Goal: Task Accomplishment & Management: Complete application form

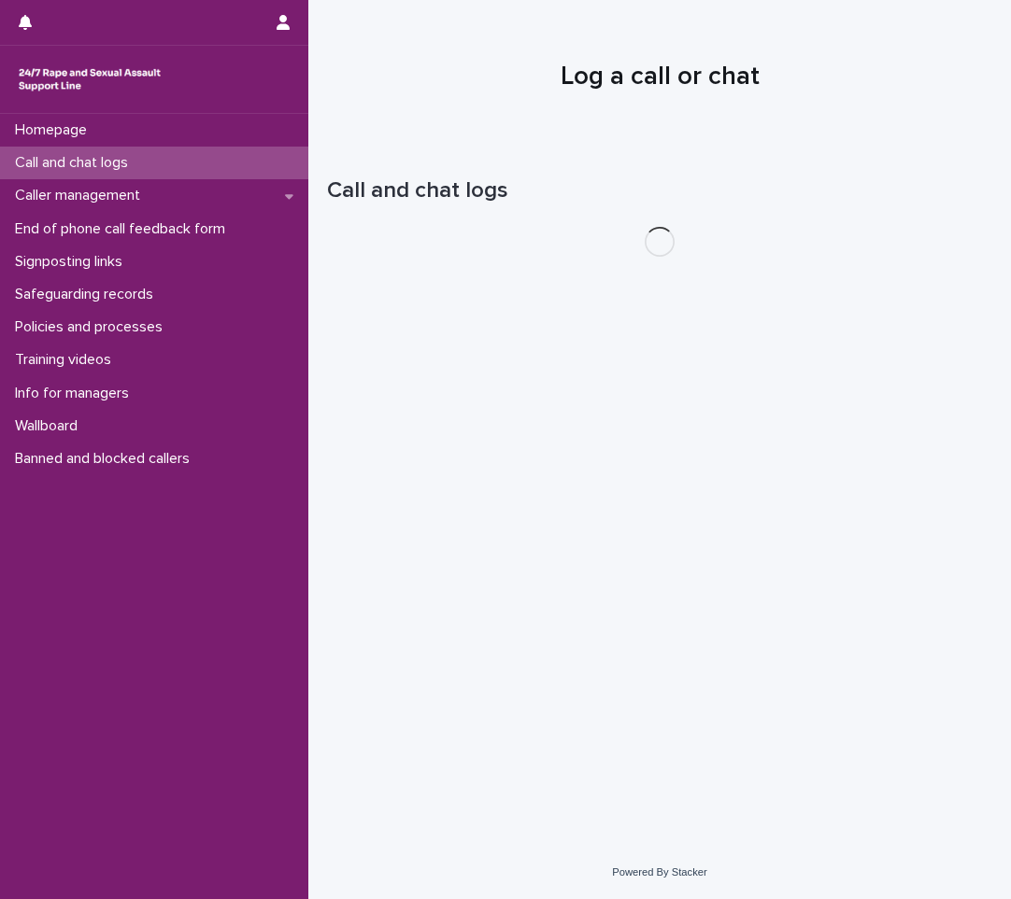
click at [134, 170] on p "Call and chat logs" at bounding box center [74, 163] width 135 height 18
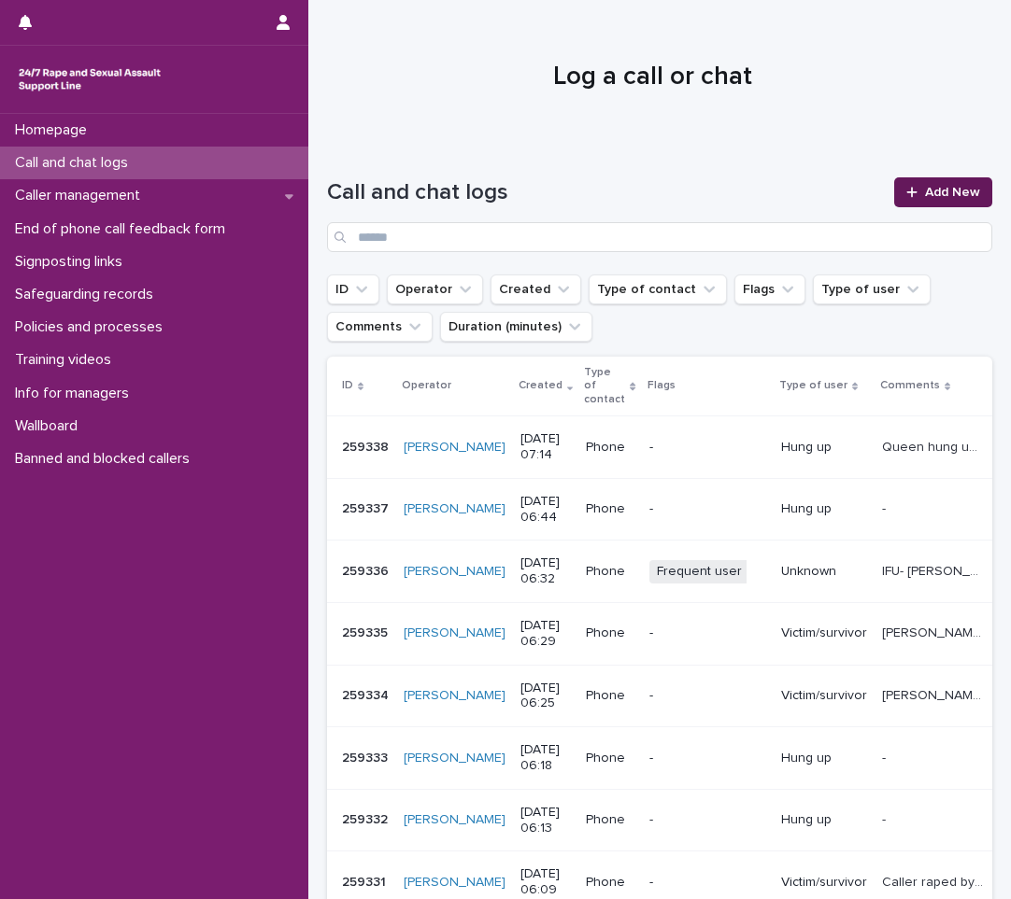
click at [963, 194] on span "Add New" at bounding box center [952, 192] width 55 height 13
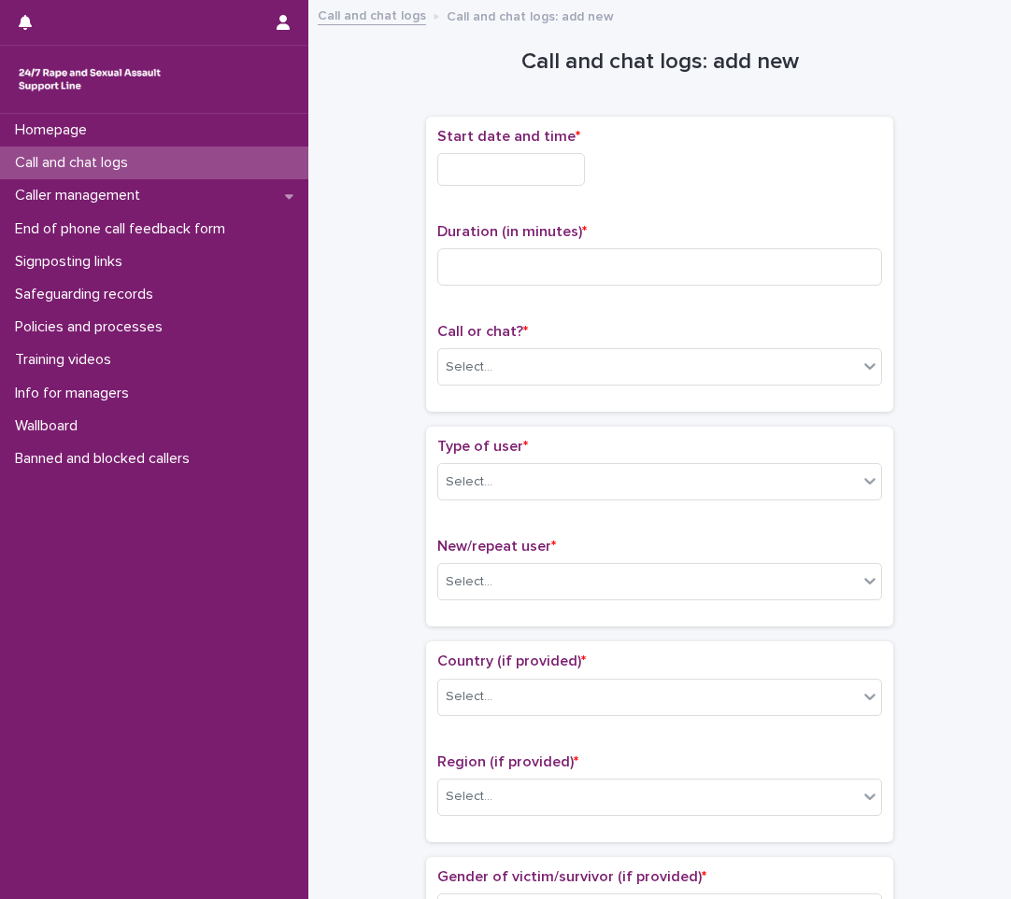
click at [527, 180] on input "text" at bounding box center [511, 169] width 148 height 33
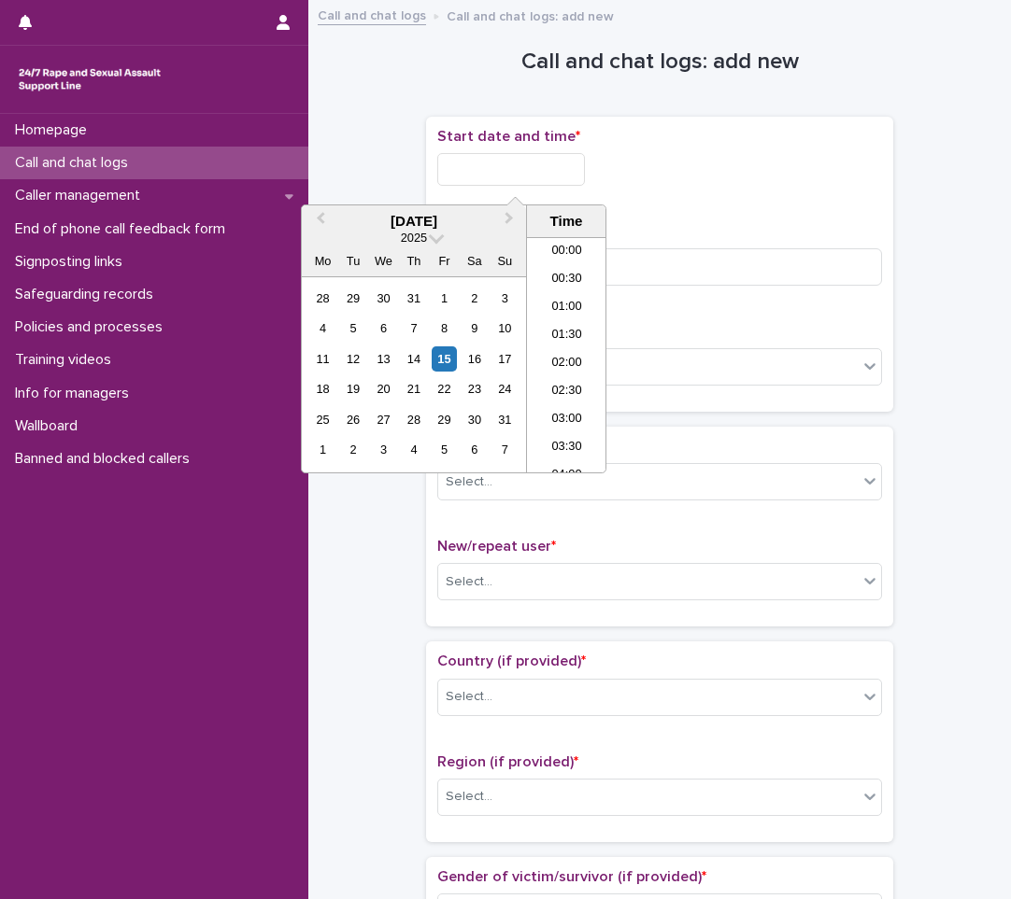
scroll to position [290, 0]
click at [453, 357] on div "15" at bounding box center [443, 359] width 25 height 25
click at [550, 336] on li "06:30" at bounding box center [566, 327] width 79 height 28
click at [556, 158] on input "**********" at bounding box center [511, 169] width 148 height 33
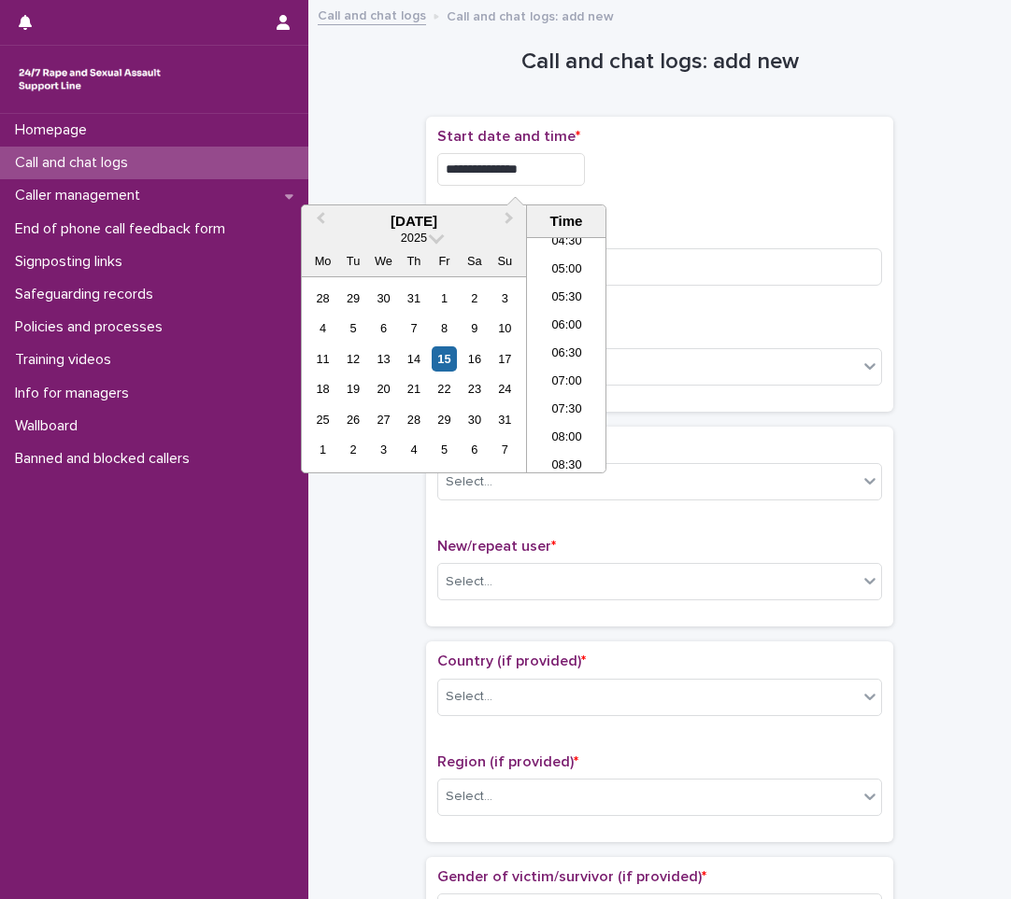
type input "**********"
click at [654, 223] on p "Duration (in minutes) *" at bounding box center [659, 232] width 445 height 18
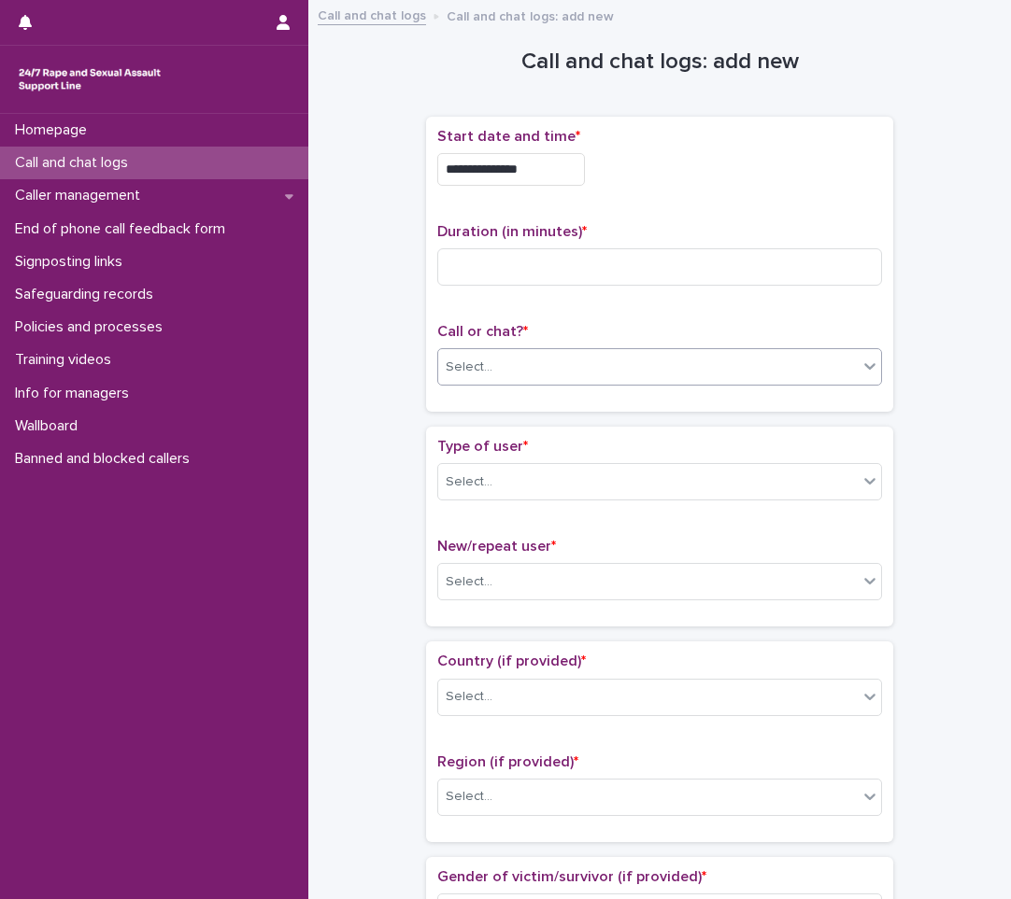
click at [639, 354] on div "Select..." at bounding box center [647, 367] width 419 height 31
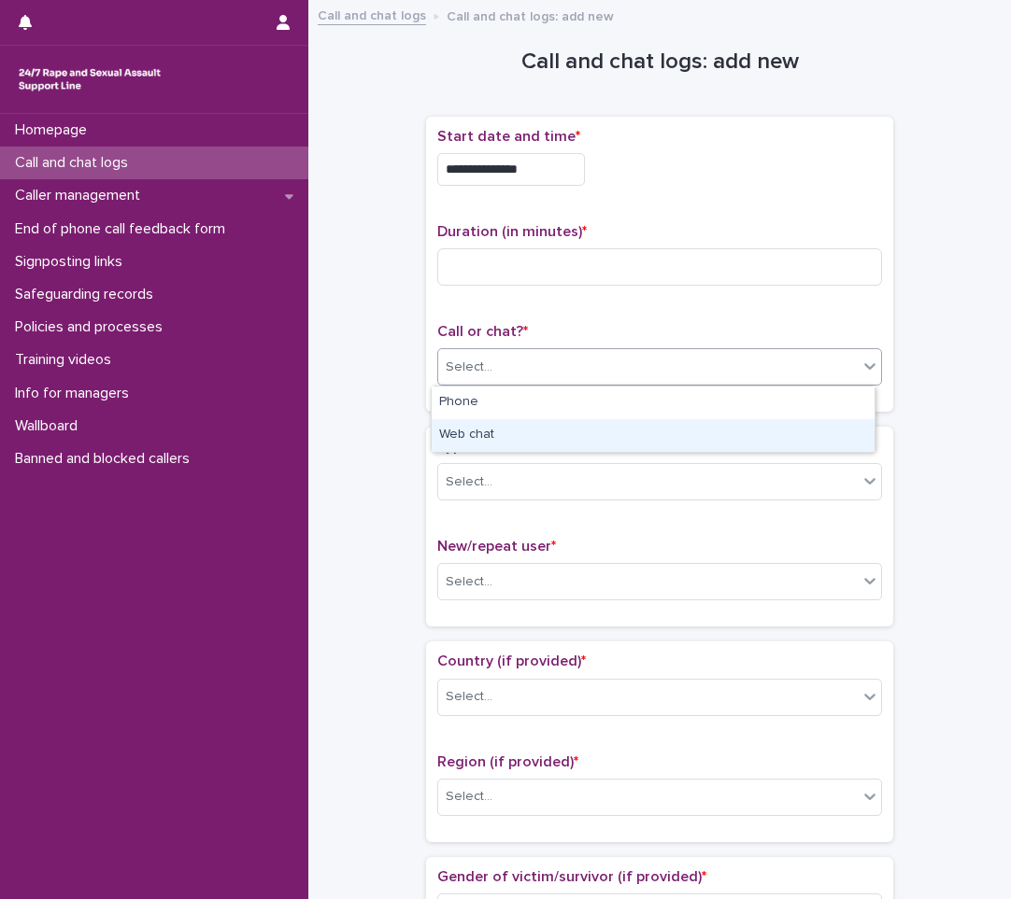
click at [594, 442] on div "Web chat" at bounding box center [652, 435] width 443 height 33
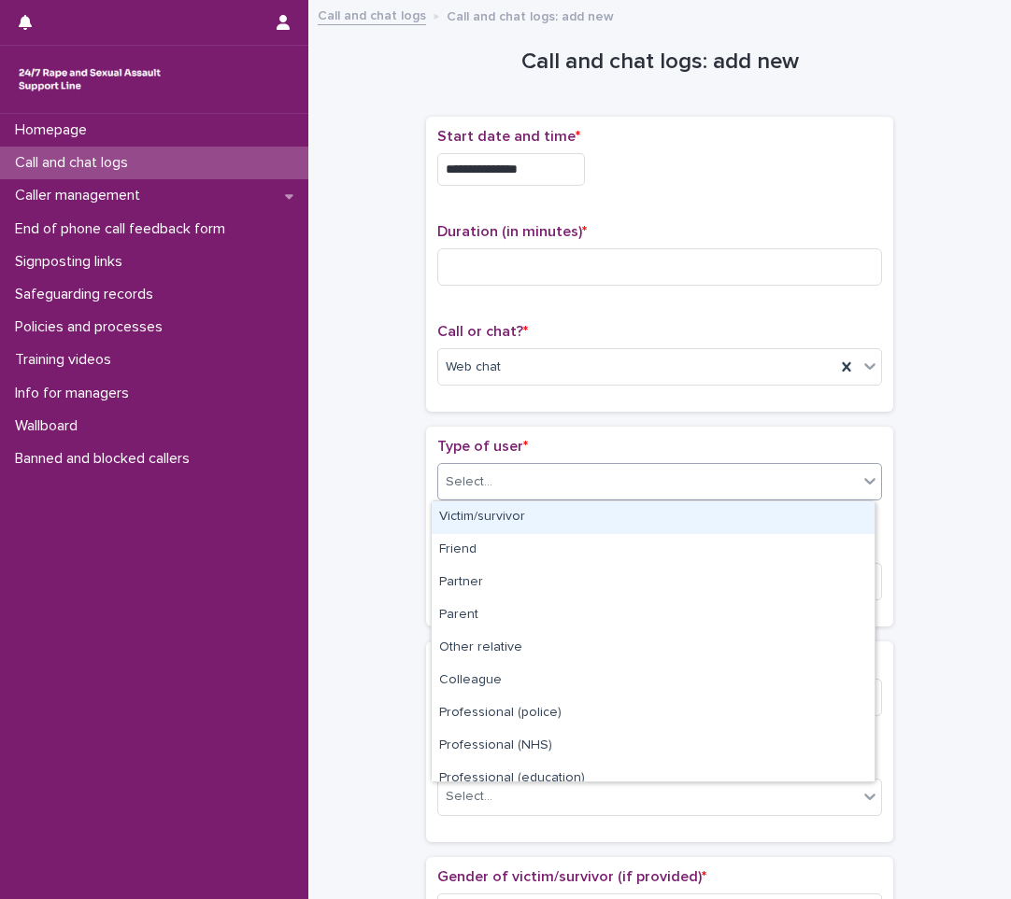
click at [583, 476] on div "Select..." at bounding box center [647, 482] width 419 height 31
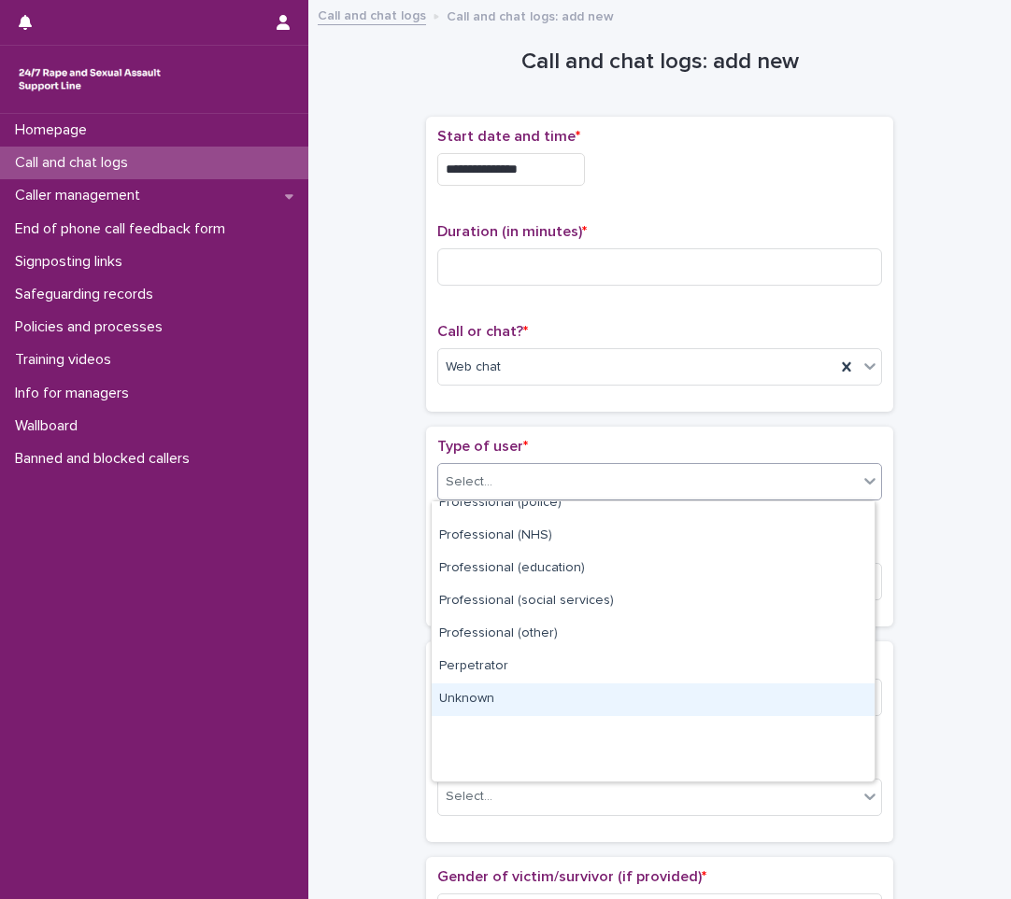
scroll to position [0, 0]
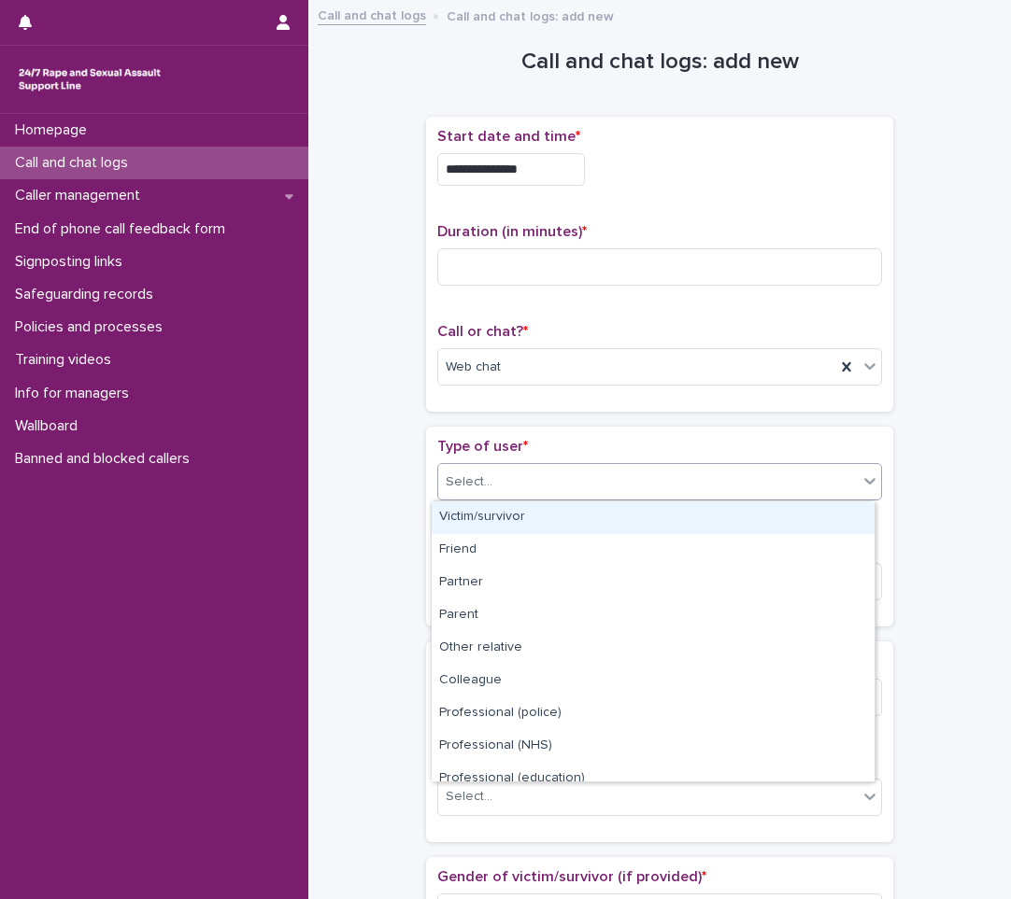
click at [533, 495] on div "Select..." at bounding box center [647, 482] width 419 height 31
click at [530, 518] on div "Victim/survivor" at bounding box center [652, 518] width 443 height 33
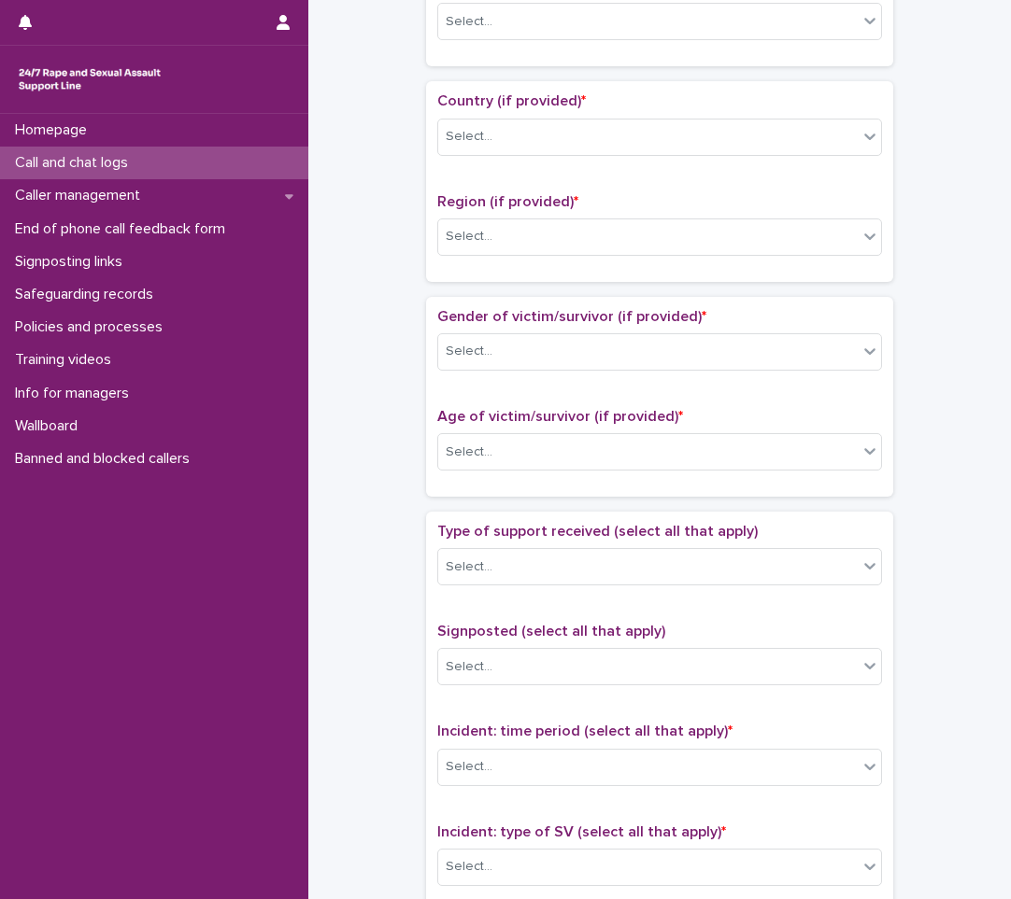
scroll to position [1121, 0]
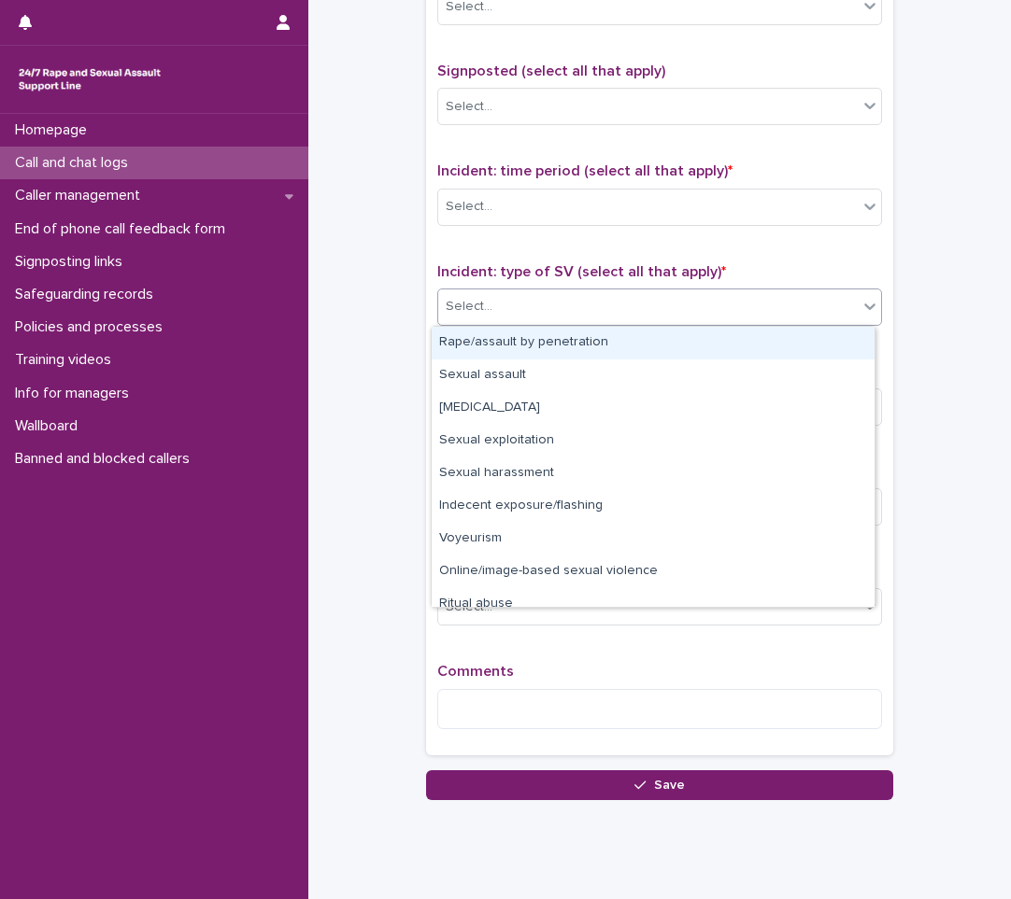
click at [596, 318] on div "Select..." at bounding box center [647, 306] width 419 height 31
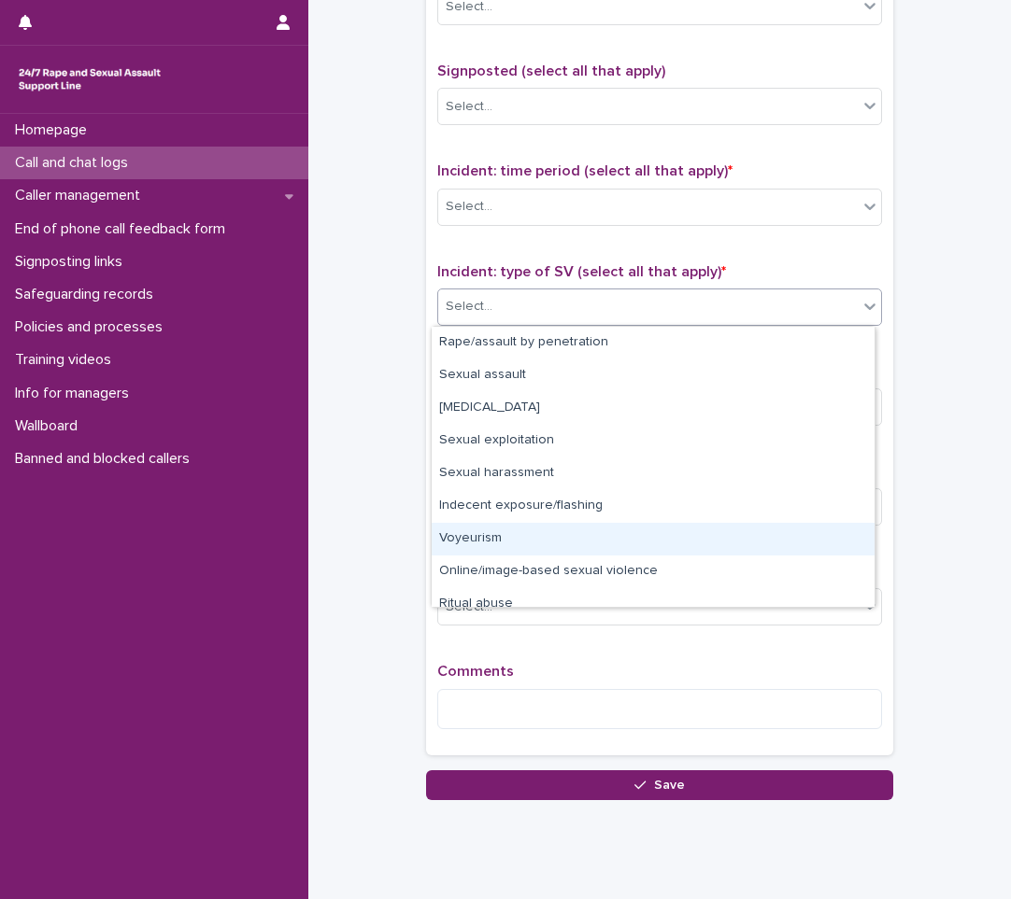
scroll to position [47, 0]
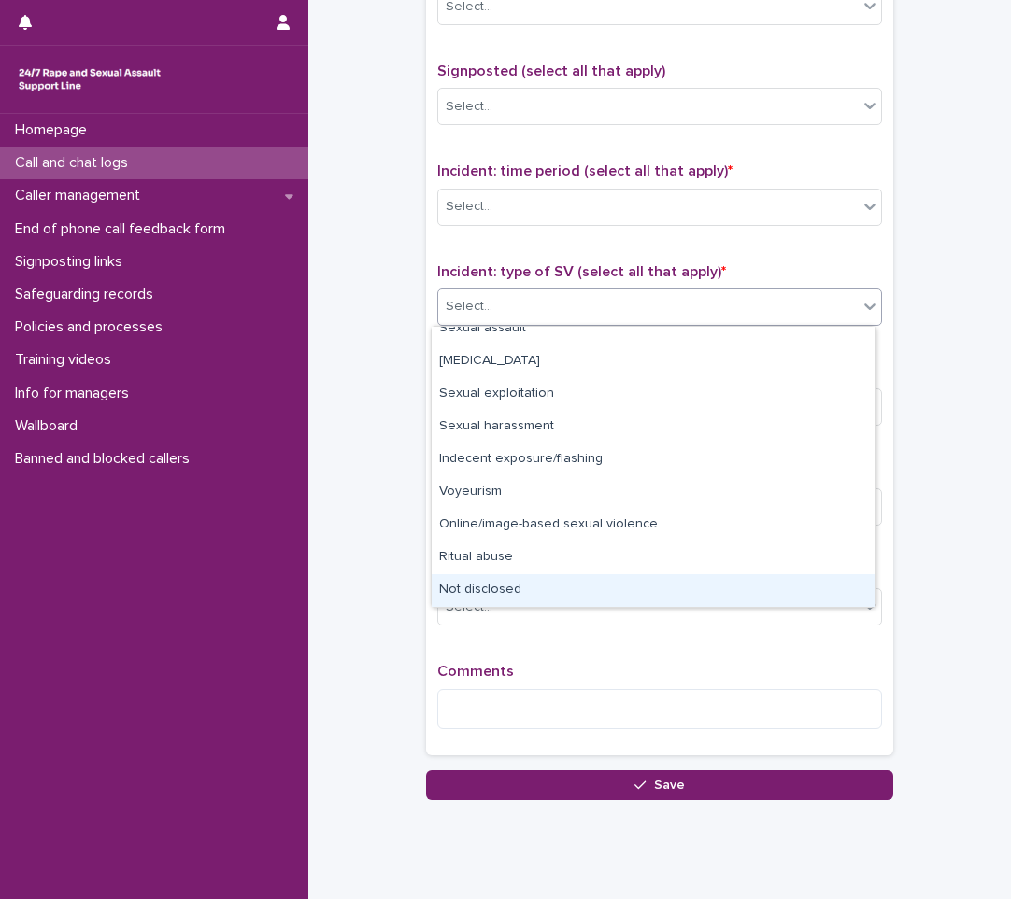
drag, startPoint x: 488, startPoint y: 538, endPoint x: 470, endPoint y: 585, distance: 50.3
click at [470, 585] on div "Not disclosed" at bounding box center [652, 590] width 443 height 33
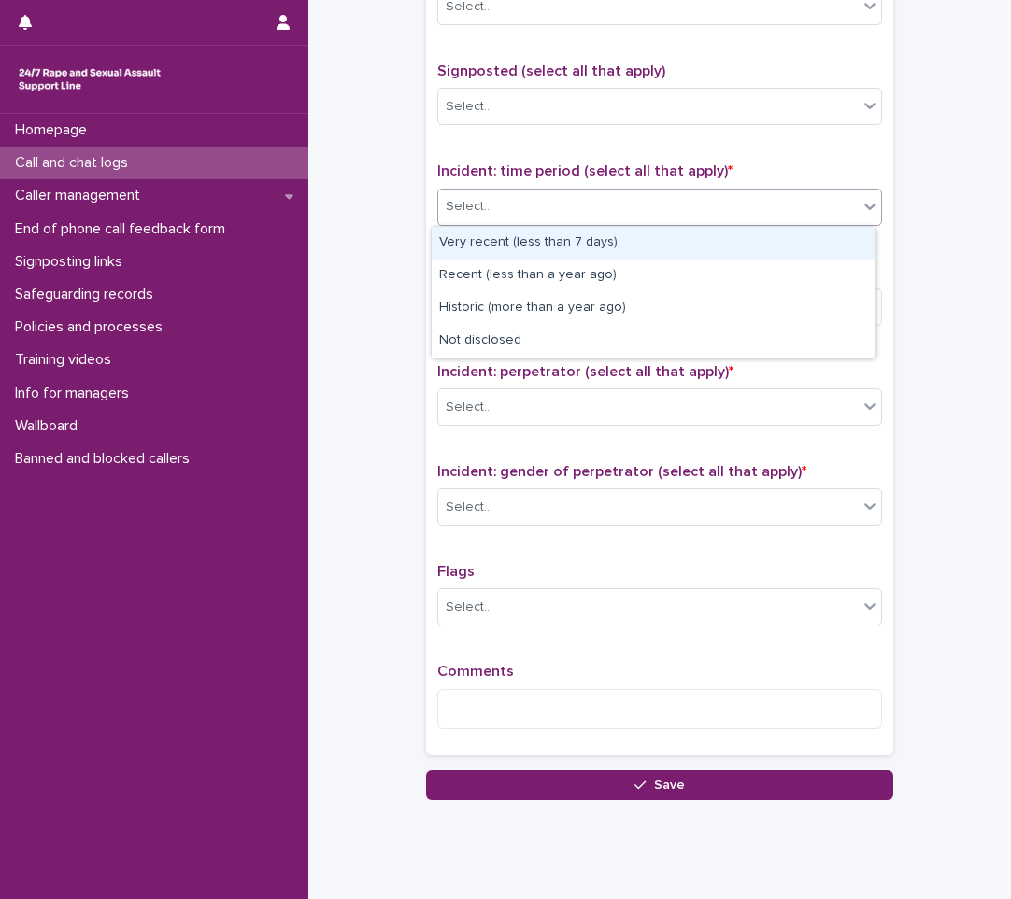
click at [566, 219] on div "Select..." at bounding box center [647, 206] width 419 height 31
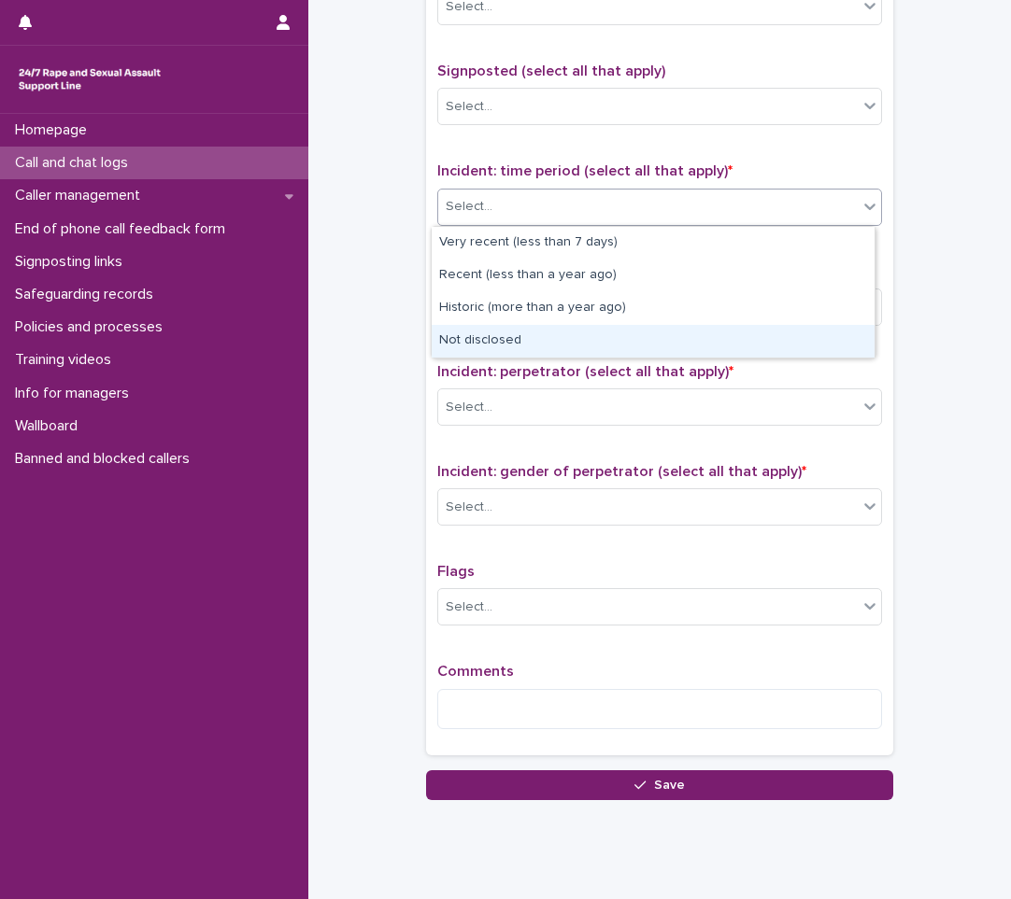
click at [528, 348] on div "Not disclosed" at bounding box center [652, 341] width 443 height 33
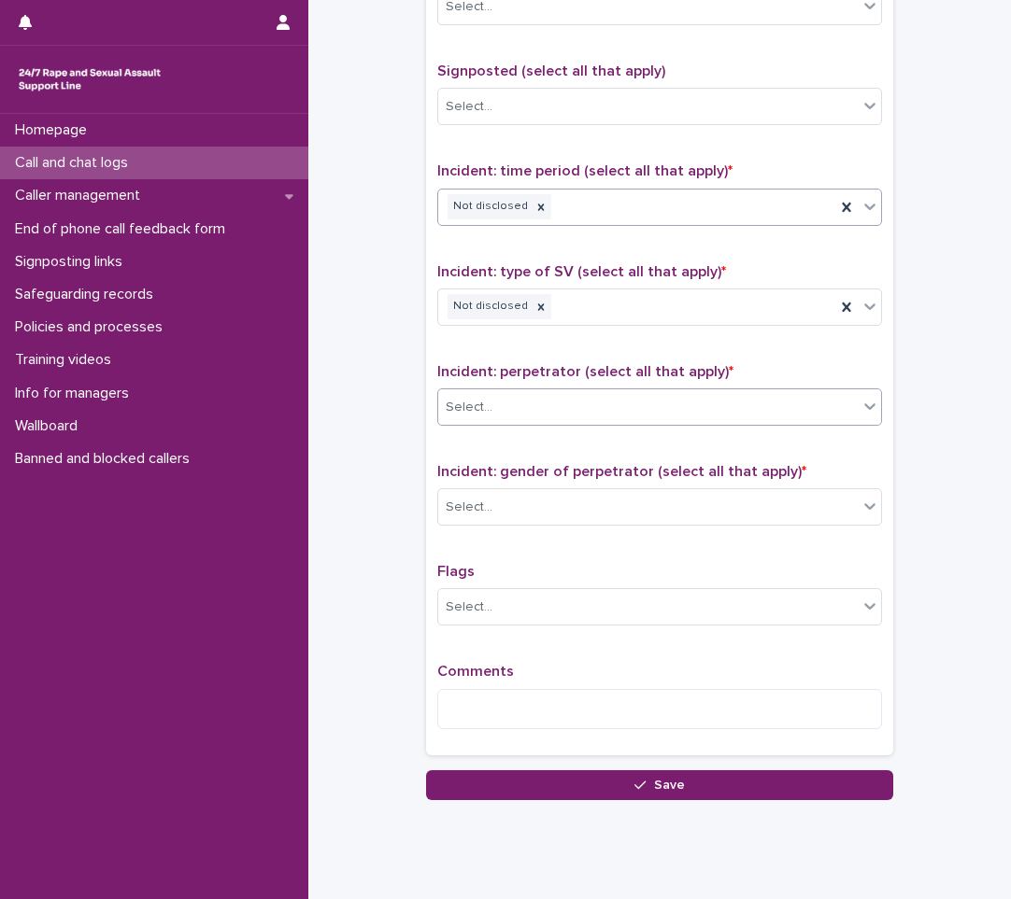
click at [509, 421] on div "Select..." at bounding box center [647, 407] width 419 height 31
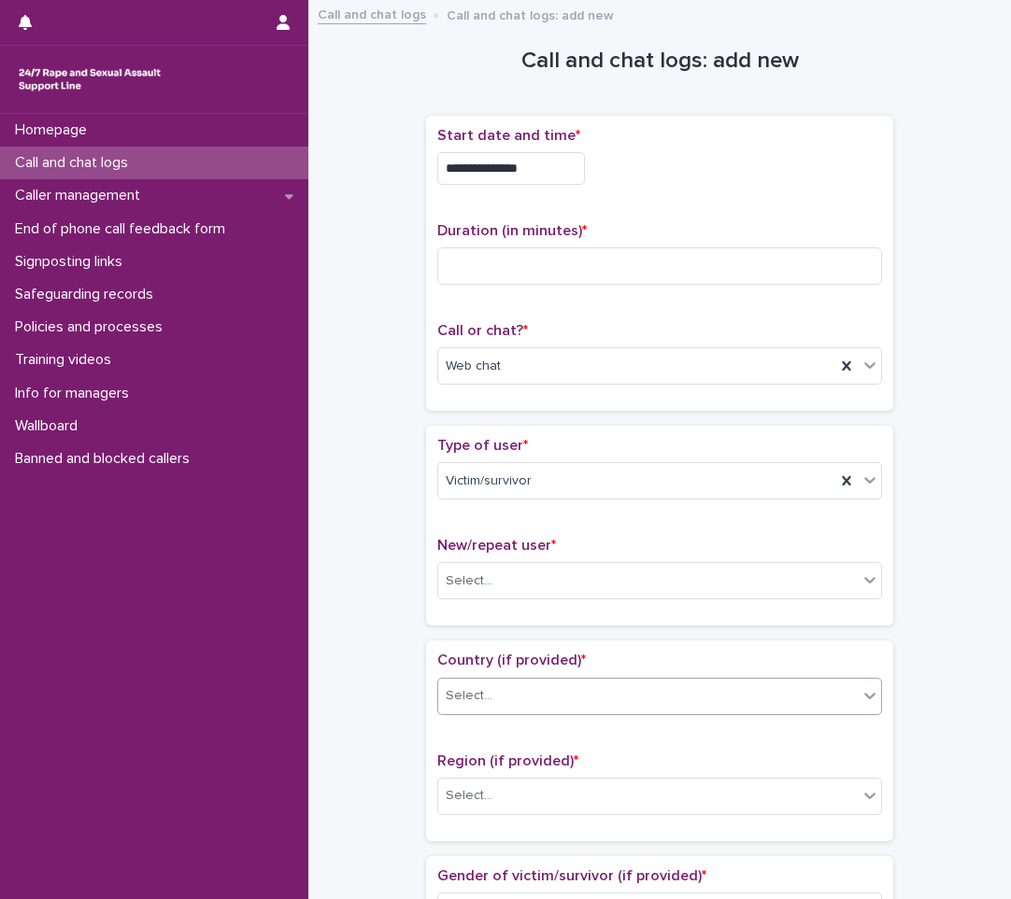
scroll to position [0, 0]
click at [450, 277] on input at bounding box center [659, 266] width 445 height 37
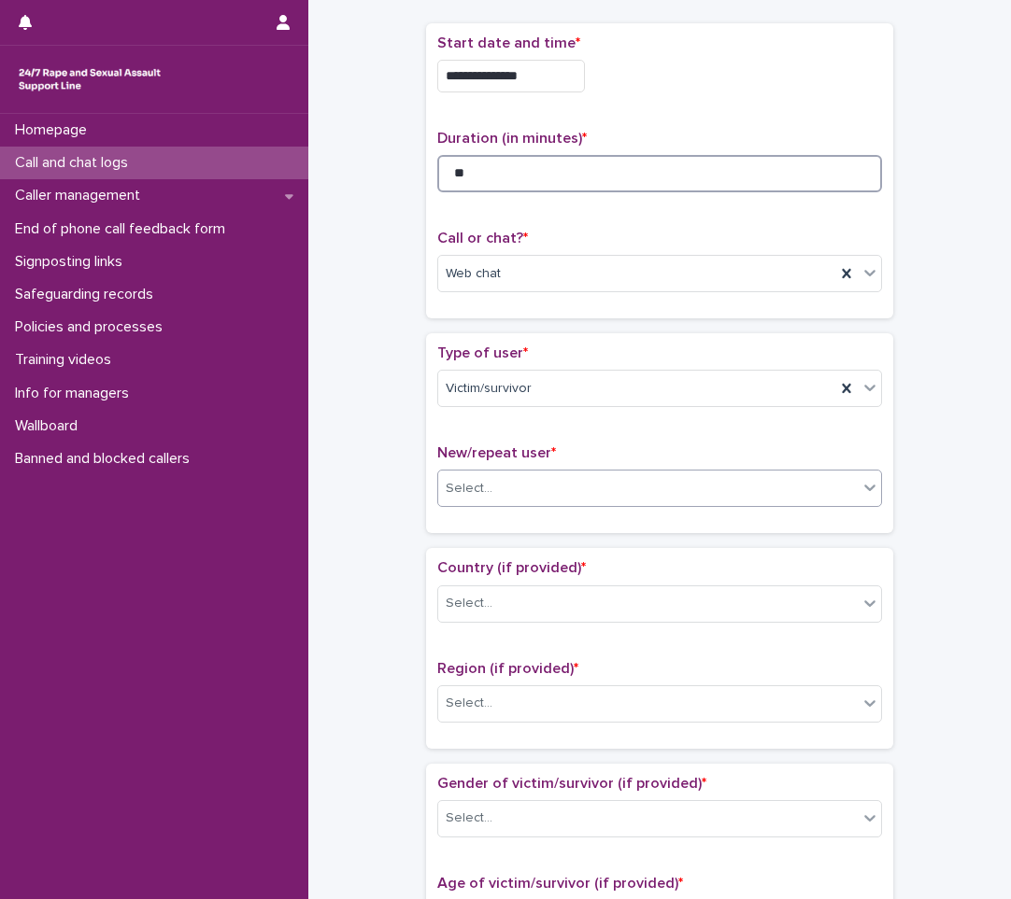
type input "**"
click at [532, 484] on div "Select..." at bounding box center [647, 489] width 419 height 31
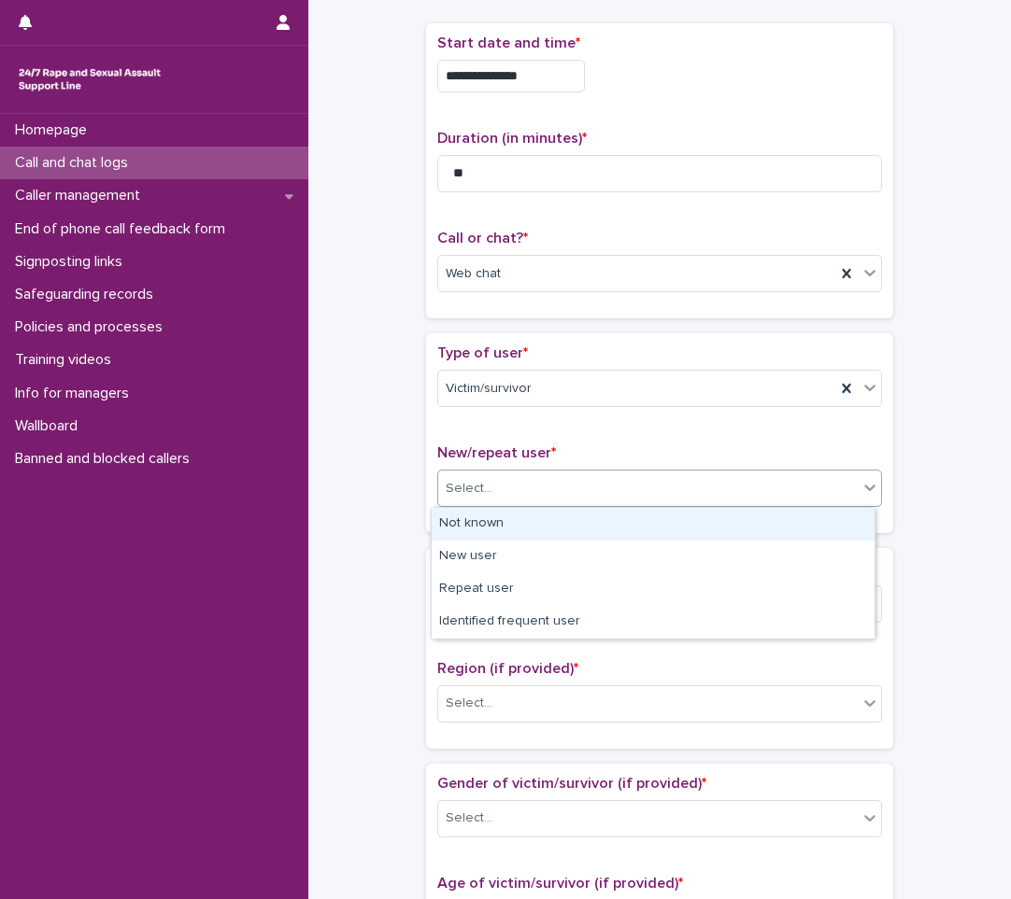
click at [516, 518] on div "Not known" at bounding box center [652, 524] width 443 height 33
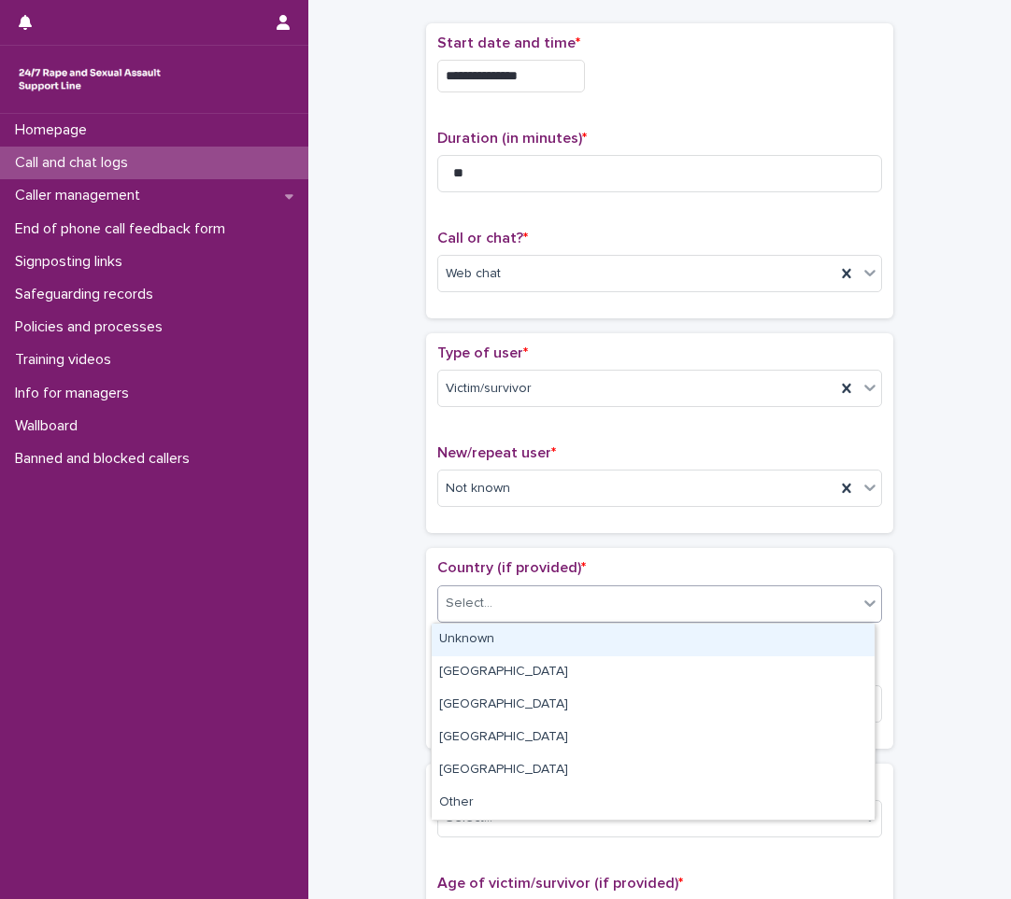
click at [490, 593] on div "Select..." at bounding box center [647, 603] width 419 height 31
click at [497, 644] on div "Unknown" at bounding box center [652, 640] width 443 height 33
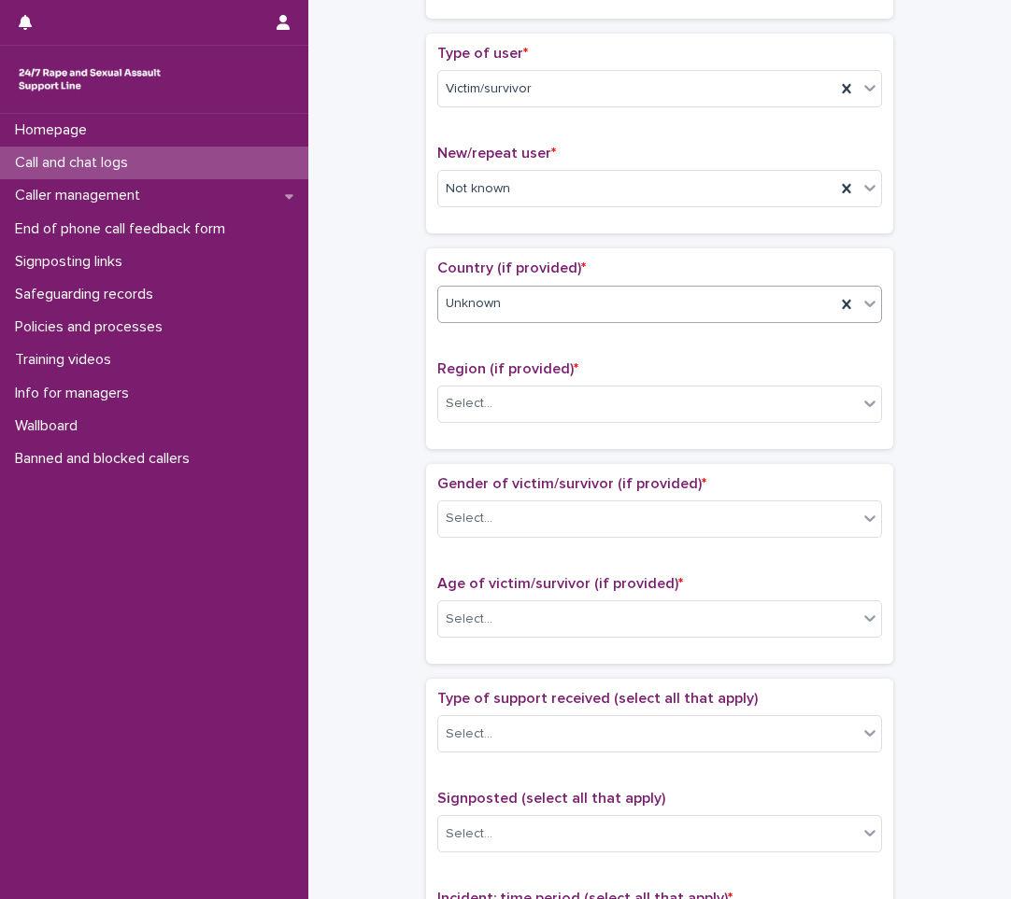
scroll to position [467, 0]
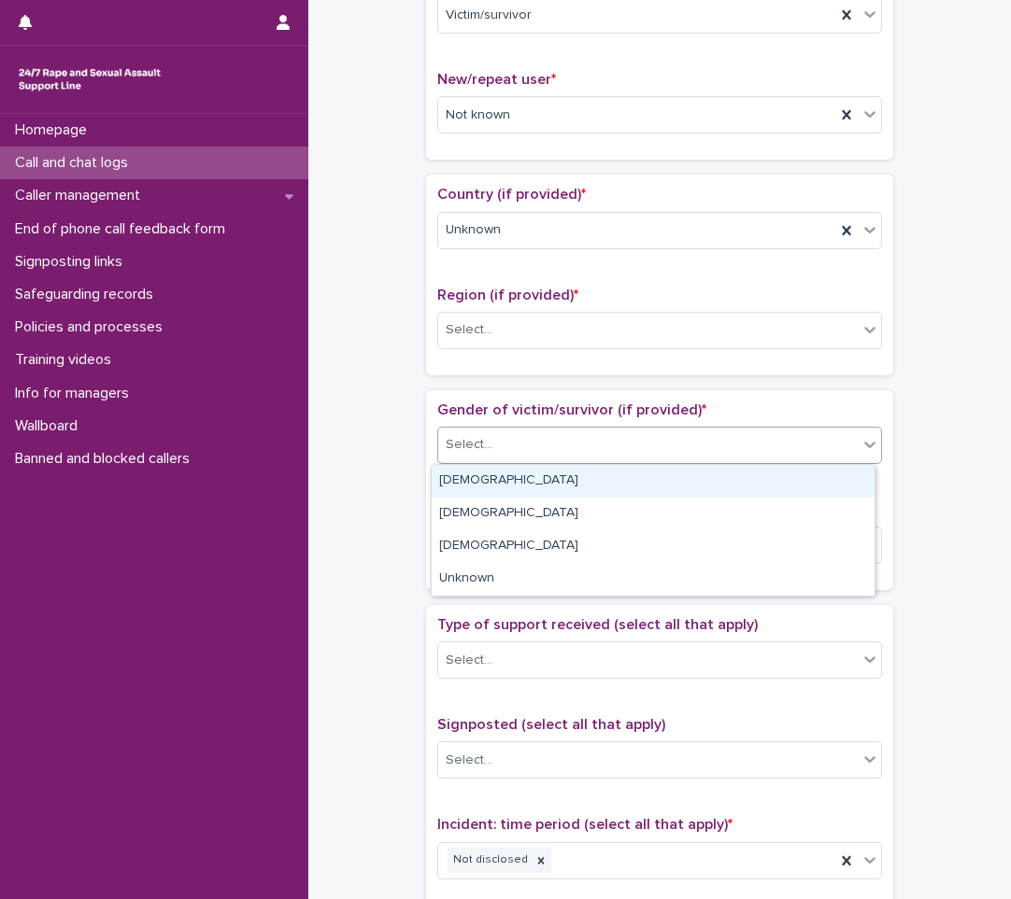
click at [529, 428] on div "Select..." at bounding box center [659, 445] width 445 height 37
click at [466, 482] on div "[DEMOGRAPHIC_DATA]" at bounding box center [652, 481] width 443 height 33
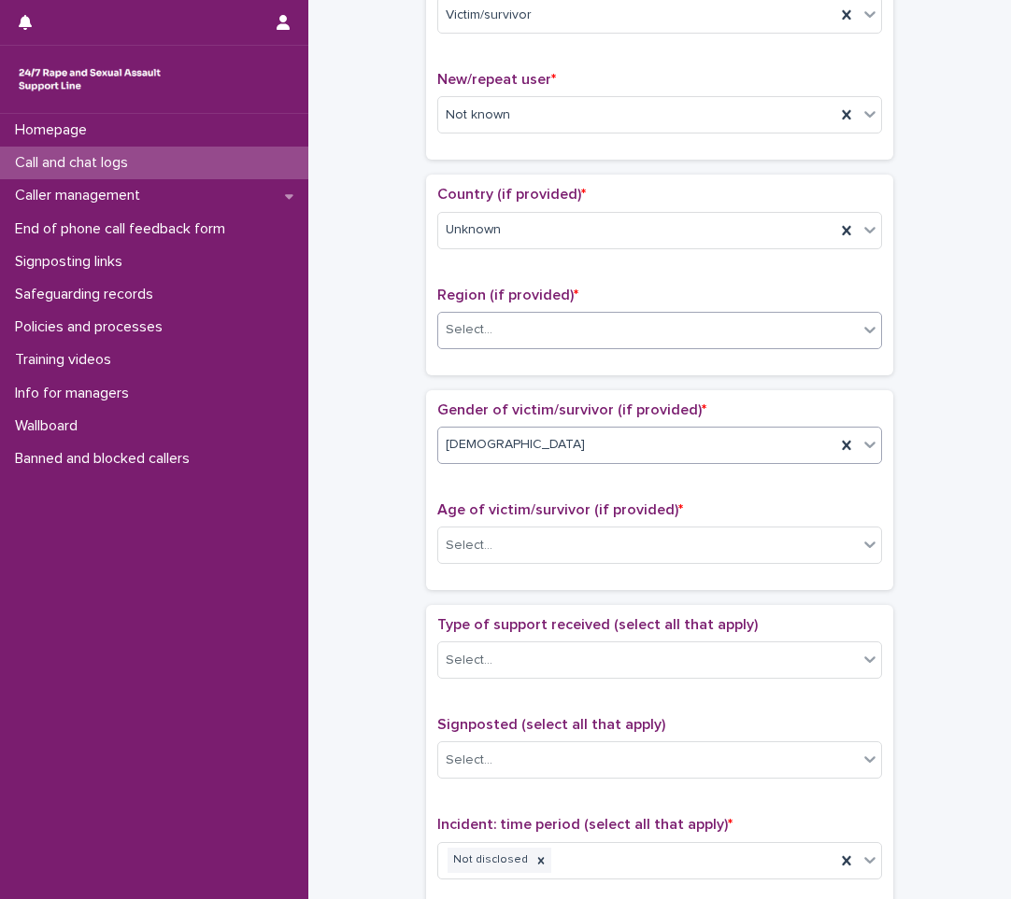
click at [487, 347] on div "Select..." at bounding box center [659, 330] width 445 height 37
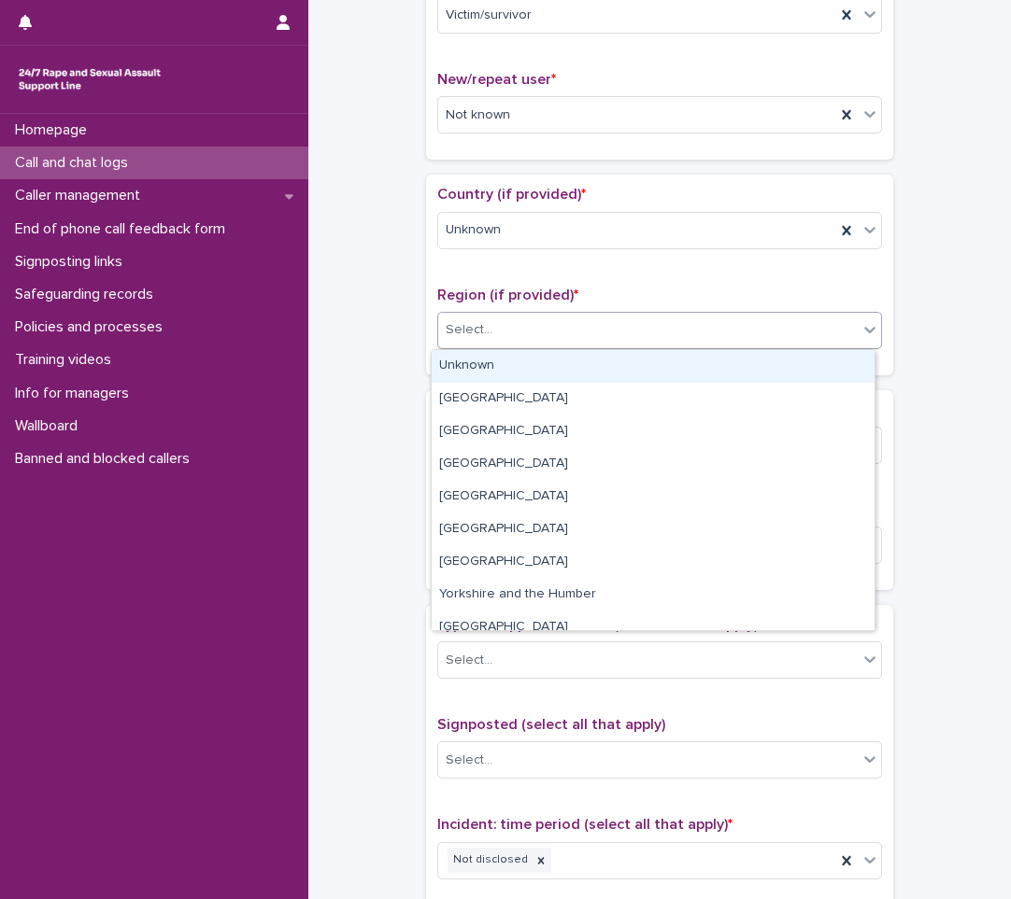
click at [487, 359] on div "Unknown" at bounding box center [652, 366] width 443 height 33
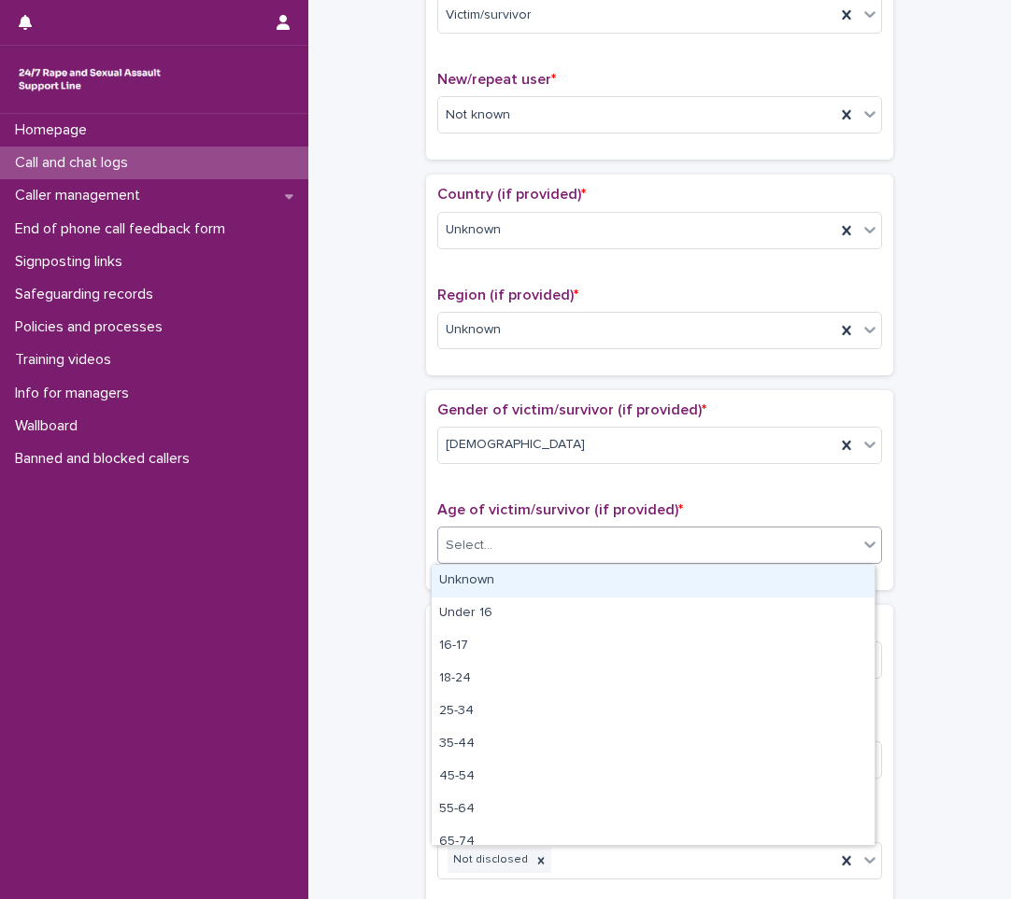
click at [493, 543] on div "Select..." at bounding box center [647, 545] width 419 height 31
click at [489, 576] on div "Unknown" at bounding box center [652, 581] width 443 height 33
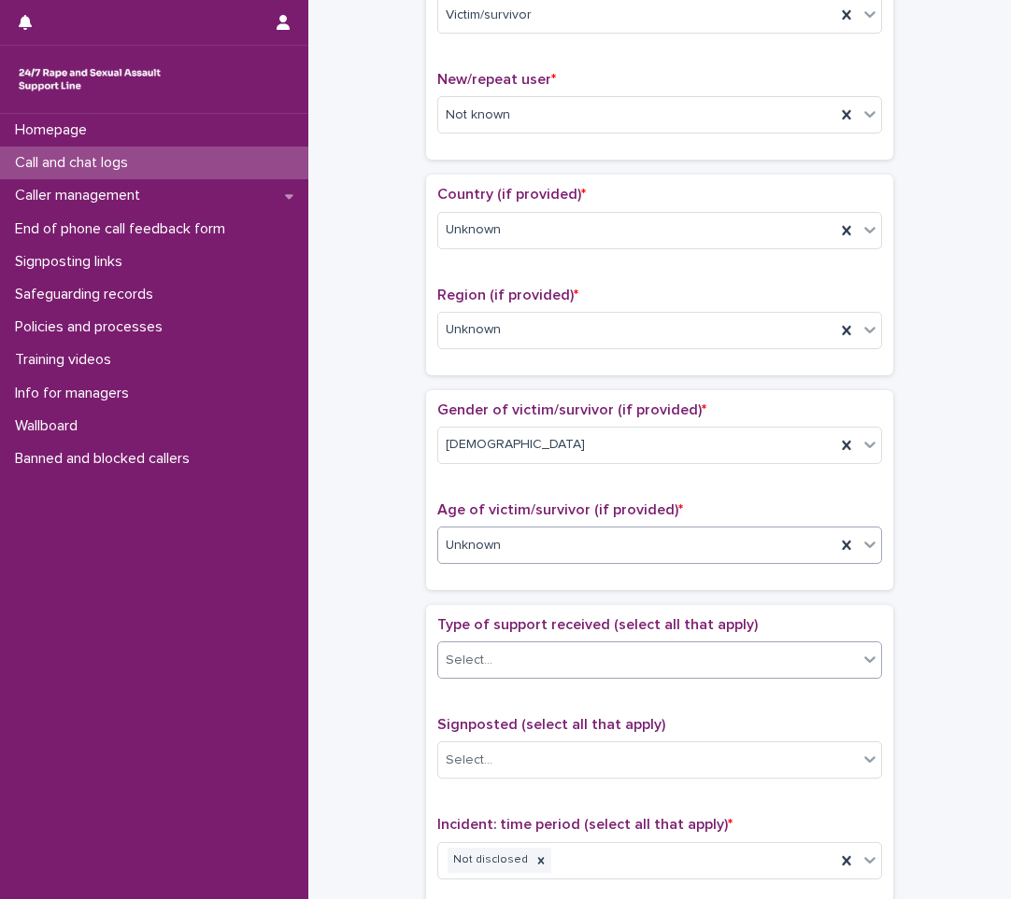
click at [494, 651] on div "Select..." at bounding box center [647, 660] width 419 height 31
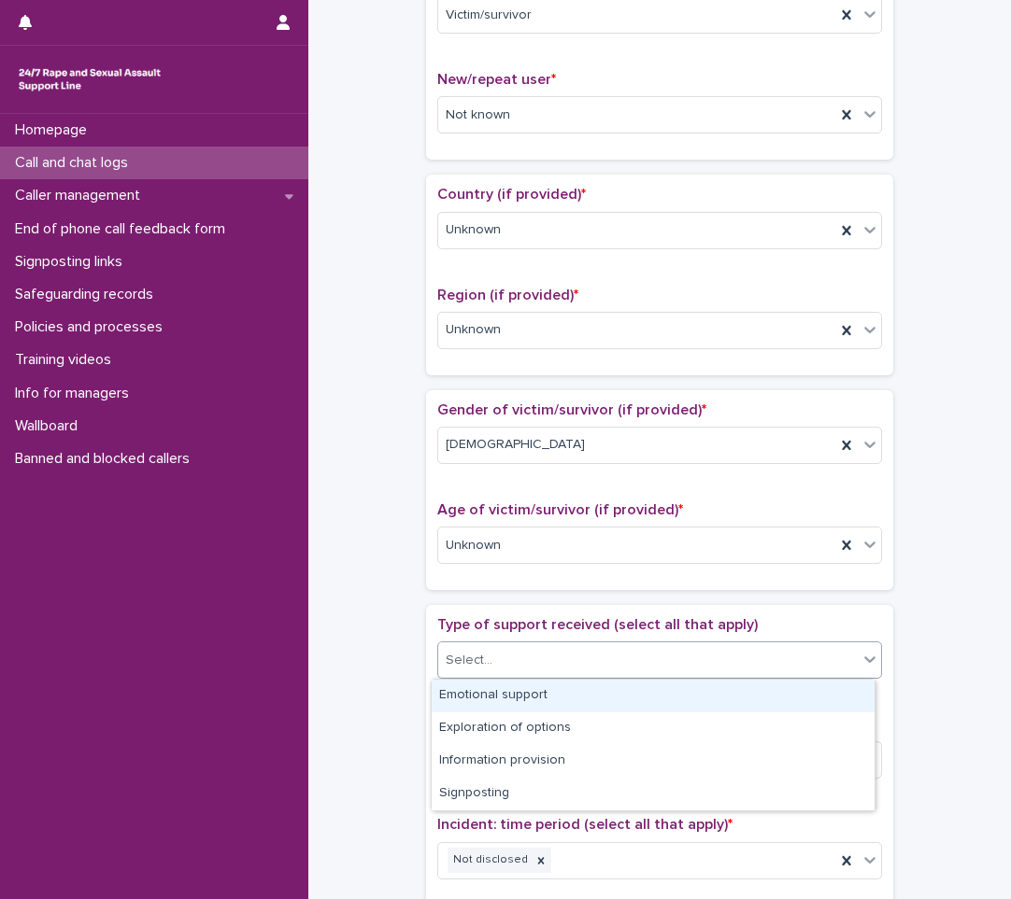
click at [474, 693] on div "Emotional support" at bounding box center [652, 696] width 443 height 33
click at [615, 668] on div "Emotional support" at bounding box center [636, 660] width 397 height 33
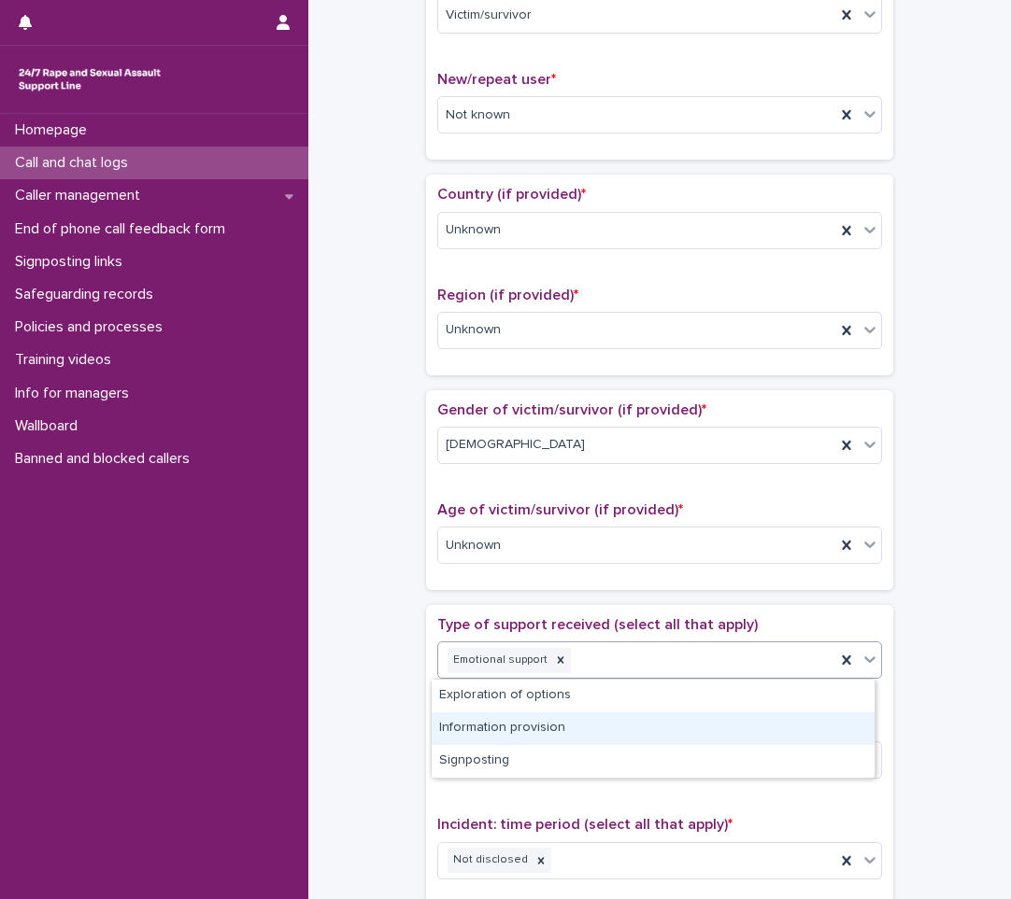
click at [530, 721] on div "Information provision" at bounding box center [652, 729] width 443 height 33
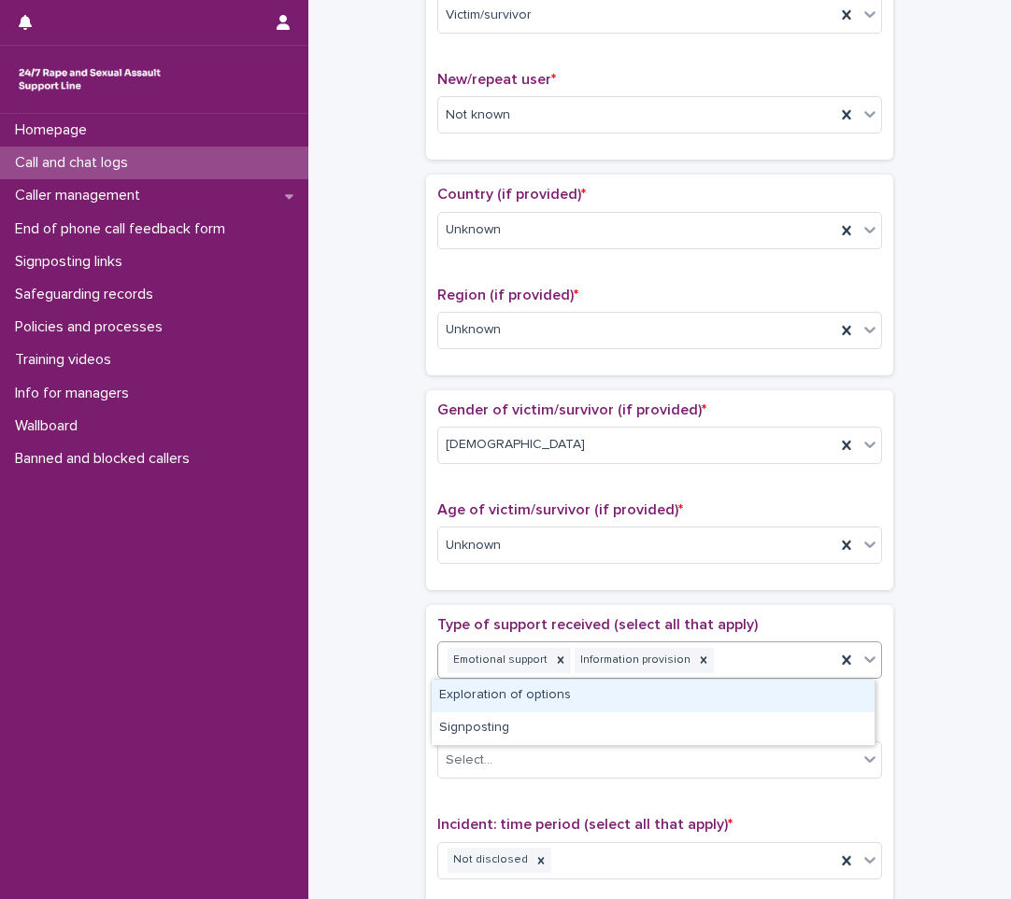
click at [760, 665] on div "Emotional support Information provision" at bounding box center [636, 660] width 397 height 33
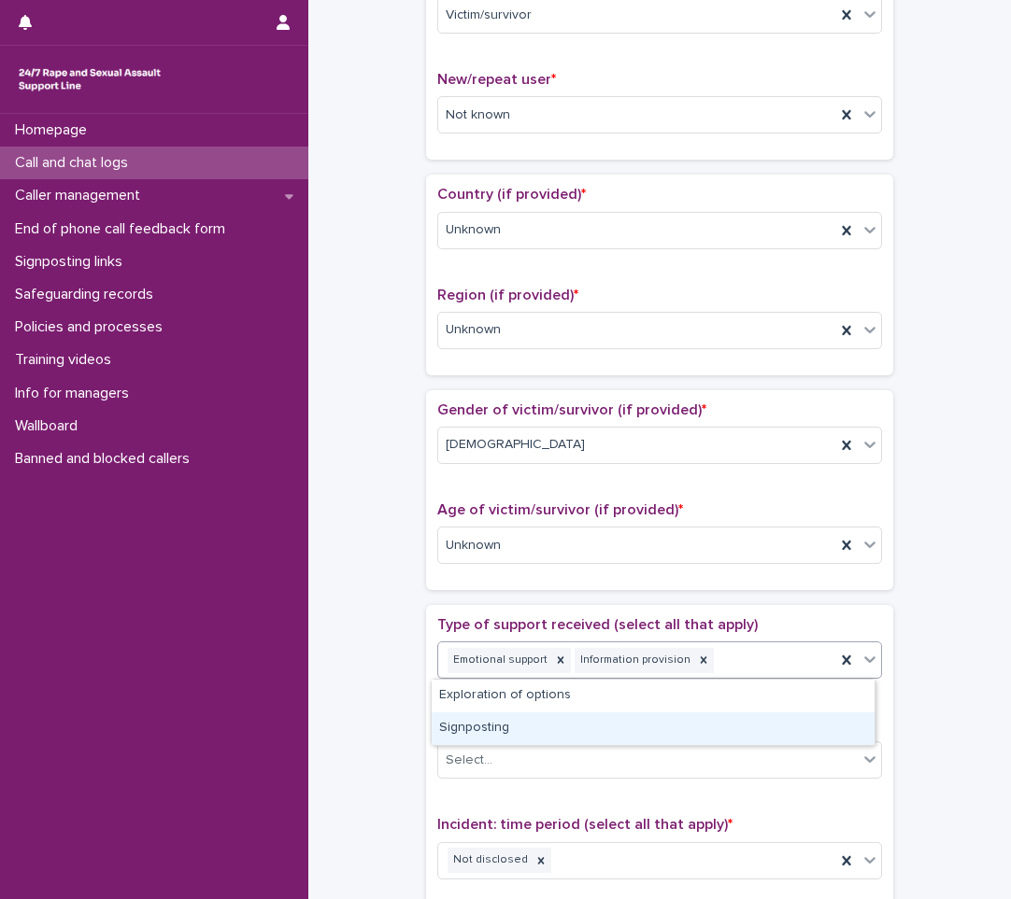
click at [677, 740] on div "Signposting" at bounding box center [652, 729] width 443 height 33
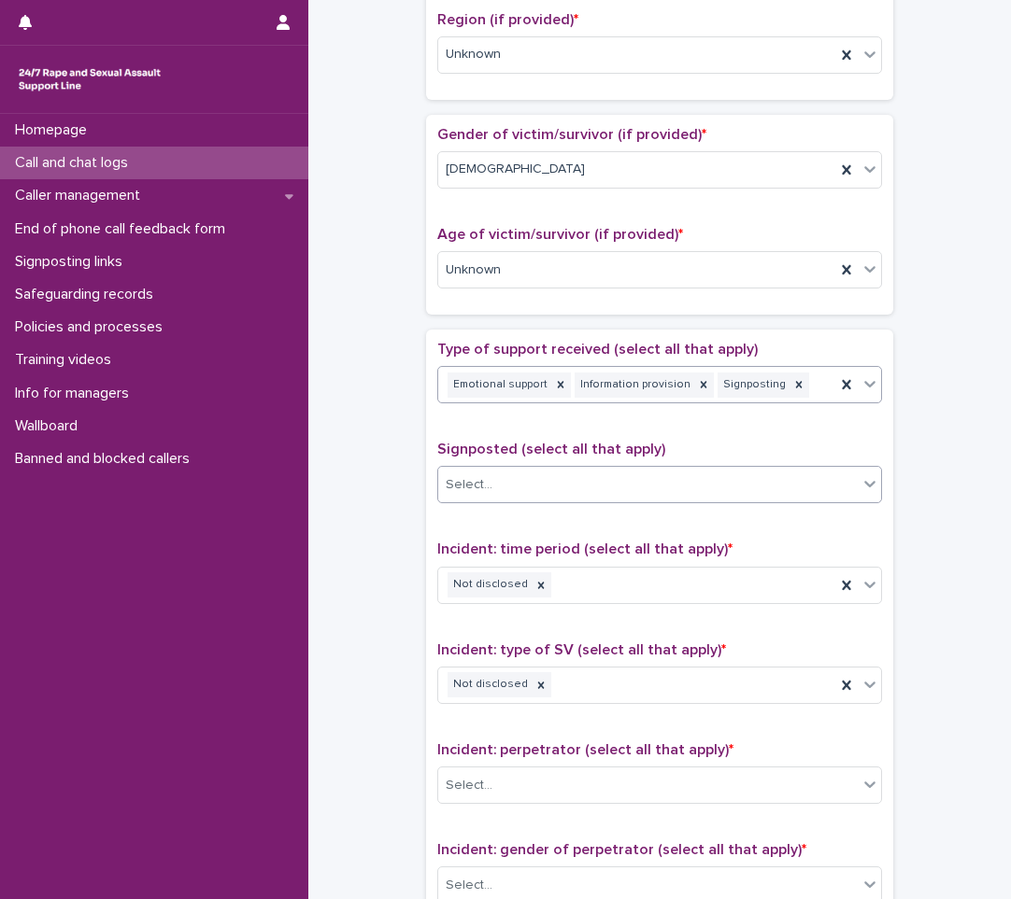
scroll to position [747, 0]
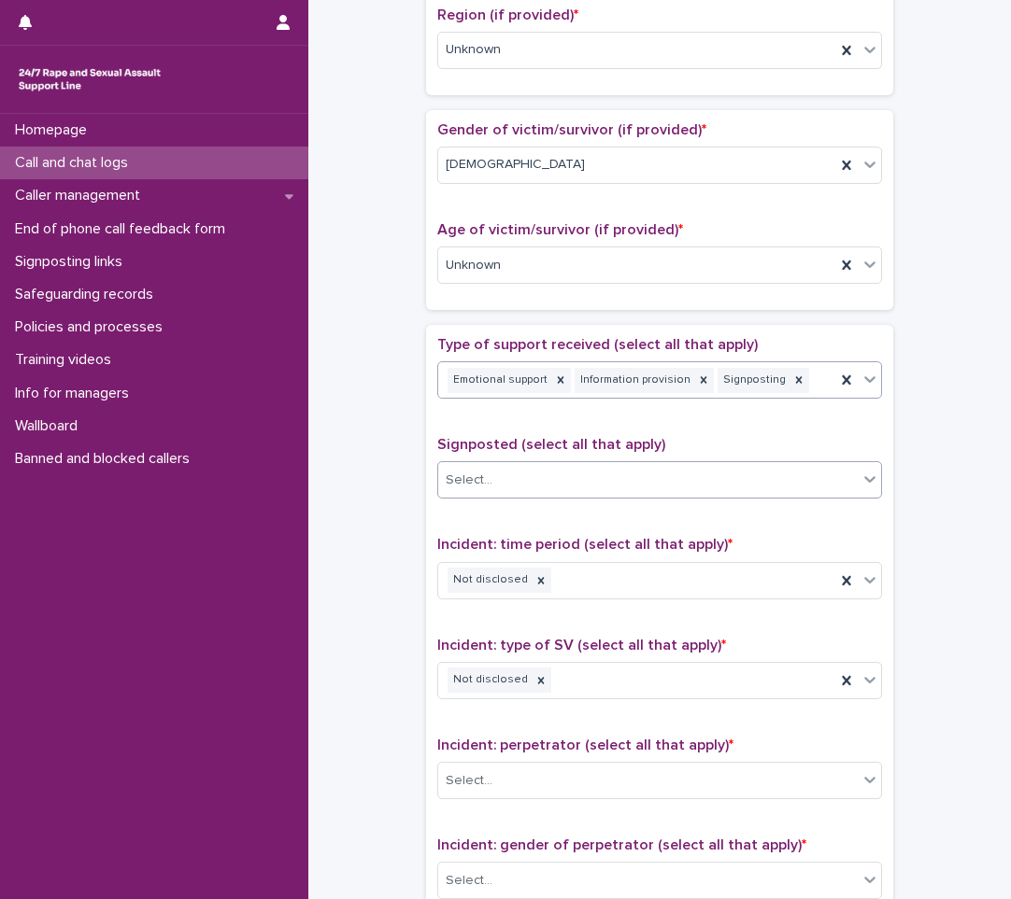
click at [591, 489] on div "Select..." at bounding box center [647, 480] width 419 height 31
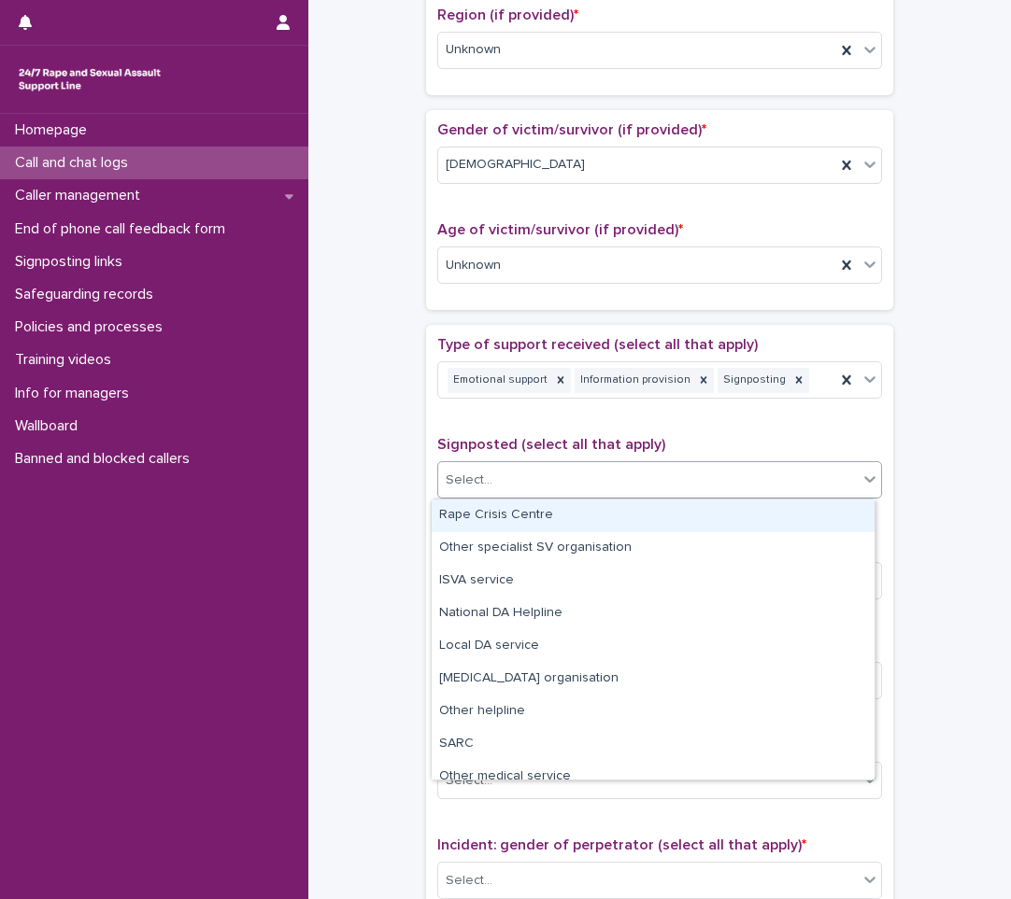
click at [563, 512] on div "Rape Crisis Centre" at bounding box center [652, 516] width 443 height 33
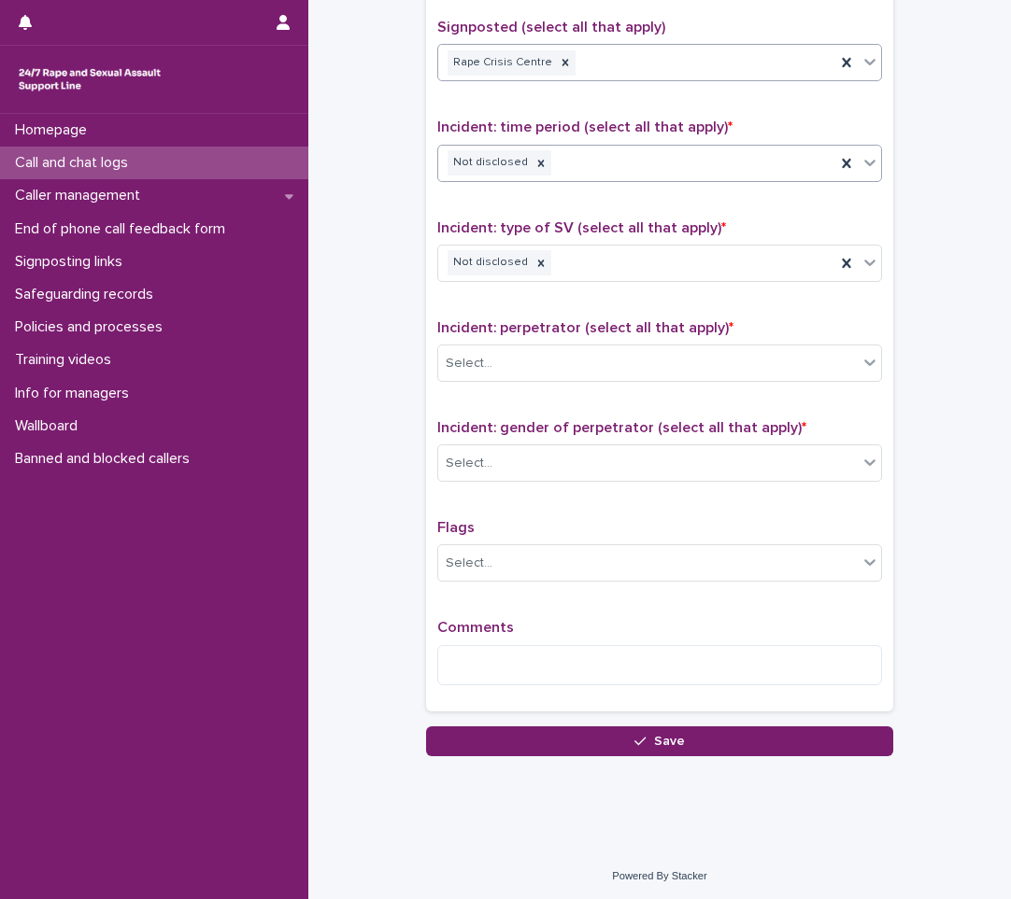
scroll to position [1167, 0]
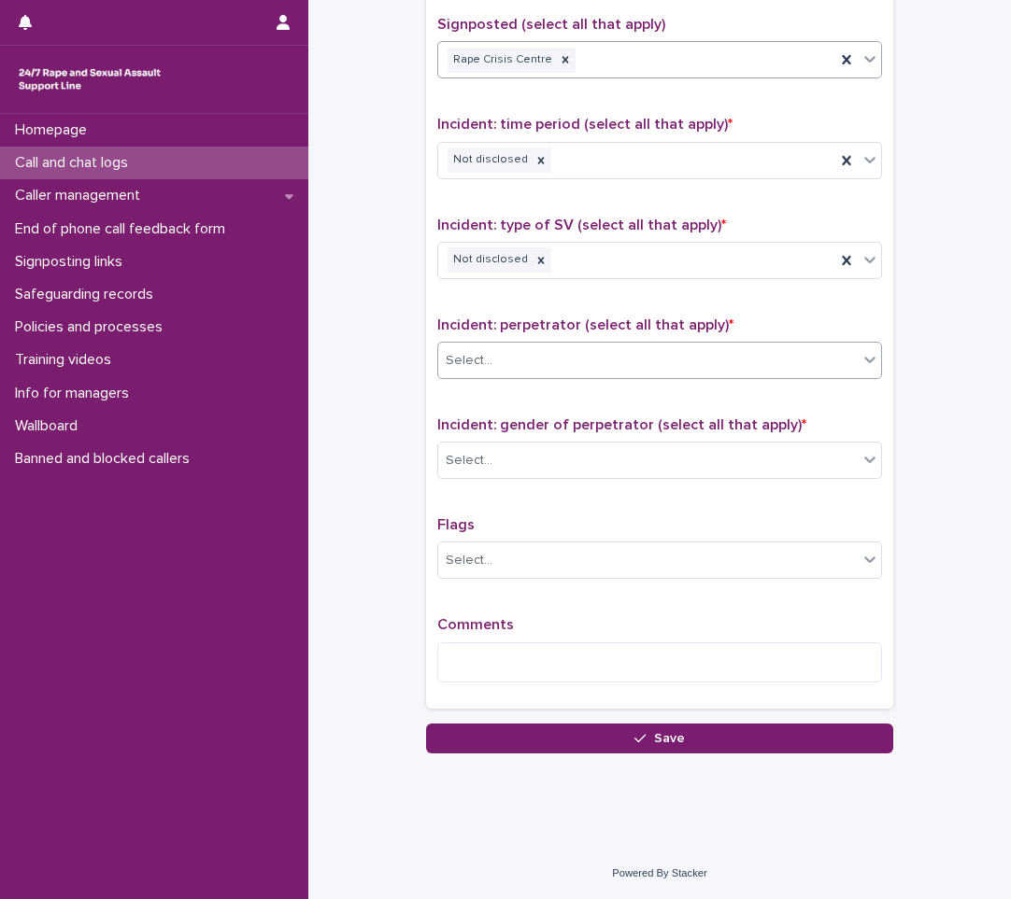
click at [578, 360] on div "Select..." at bounding box center [647, 361] width 419 height 31
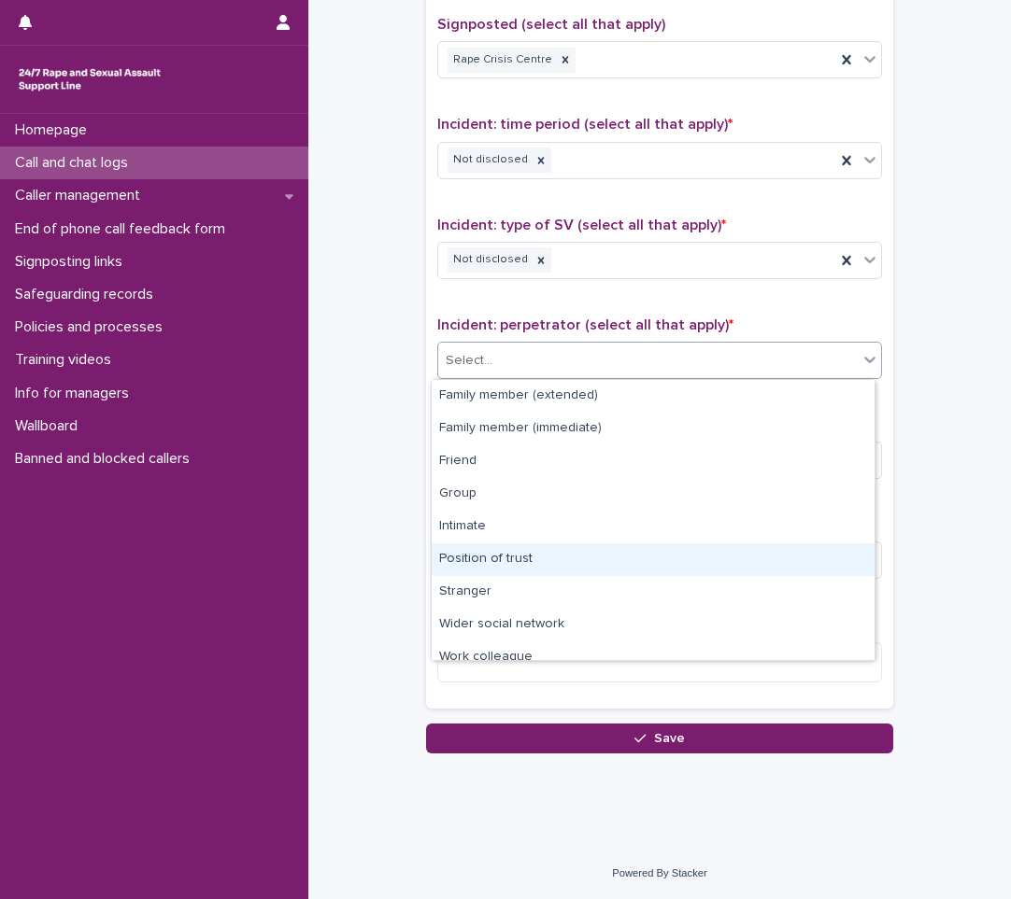
scroll to position [79, 0]
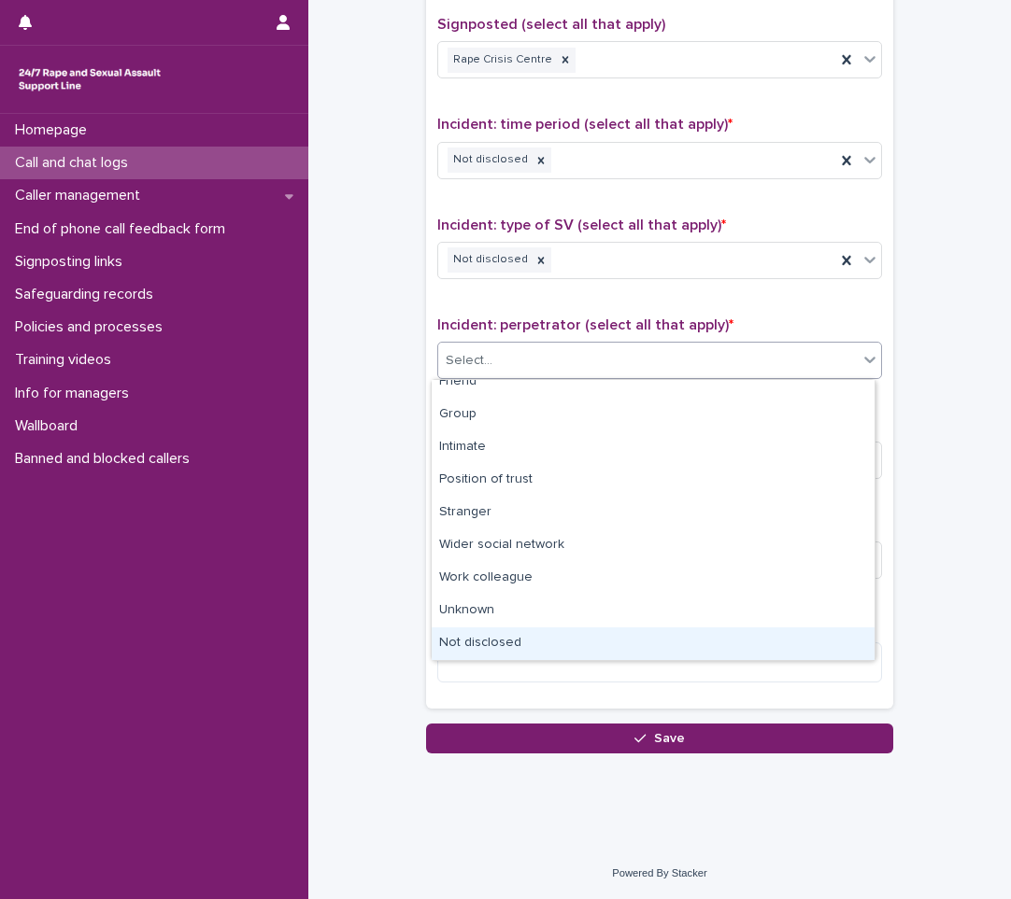
drag, startPoint x: 507, startPoint y: 629, endPoint x: 510, endPoint y: 651, distance: 21.7
click at [514, 636] on div "Not disclosed" at bounding box center [652, 644] width 443 height 33
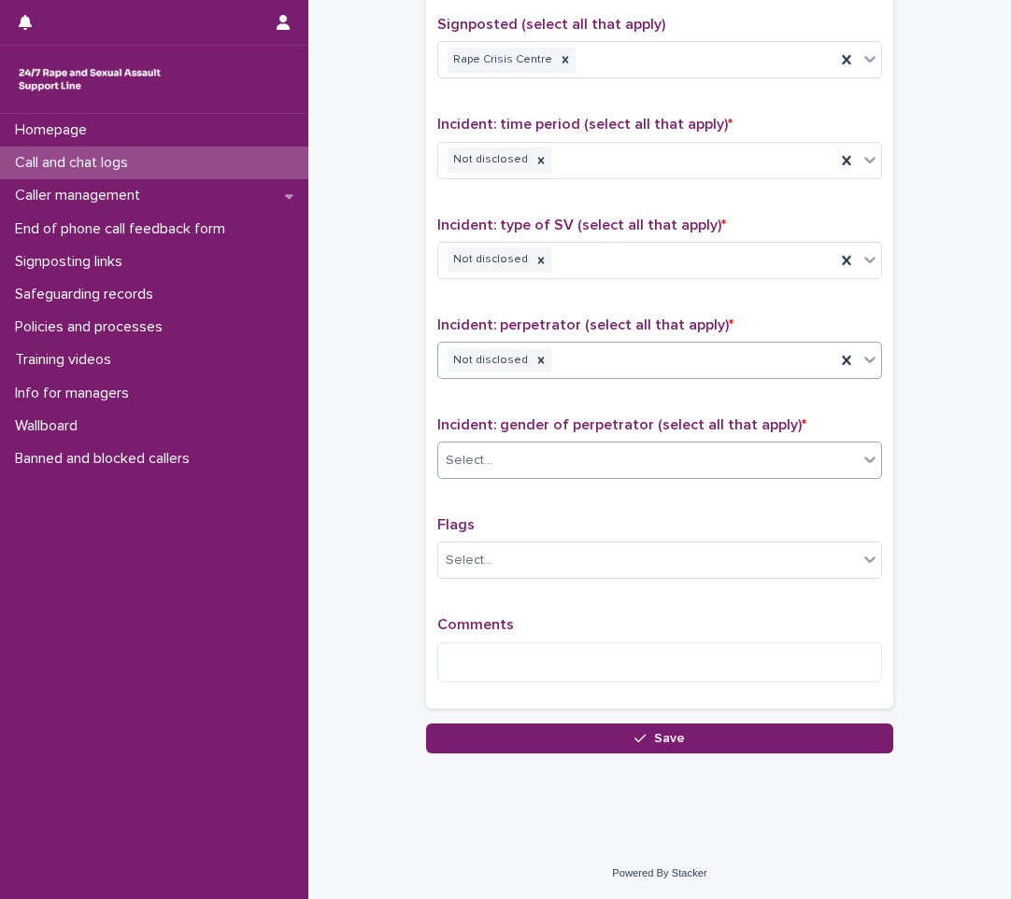
click at [547, 464] on div "Select..." at bounding box center [647, 461] width 419 height 31
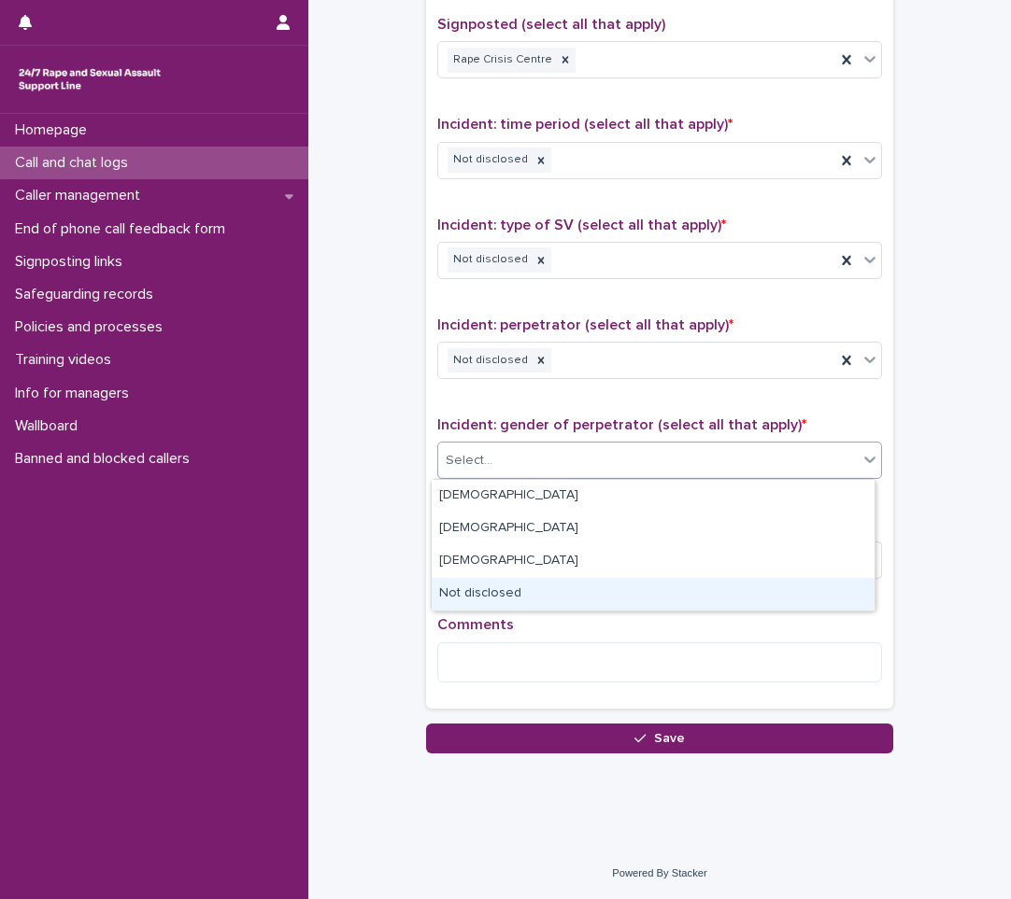
click at [522, 593] on div "Not disclosed" at bounding box center [652, 594] width 443 height 33
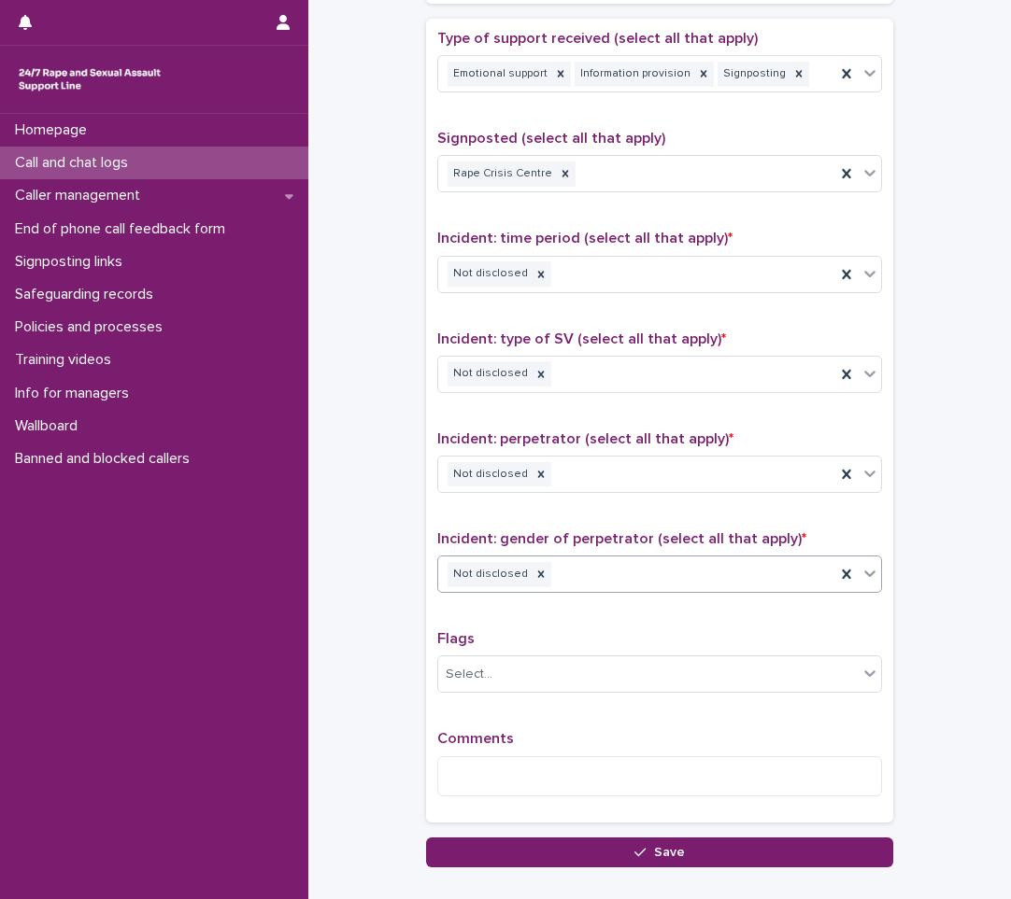
scroll to position [1167, 0]
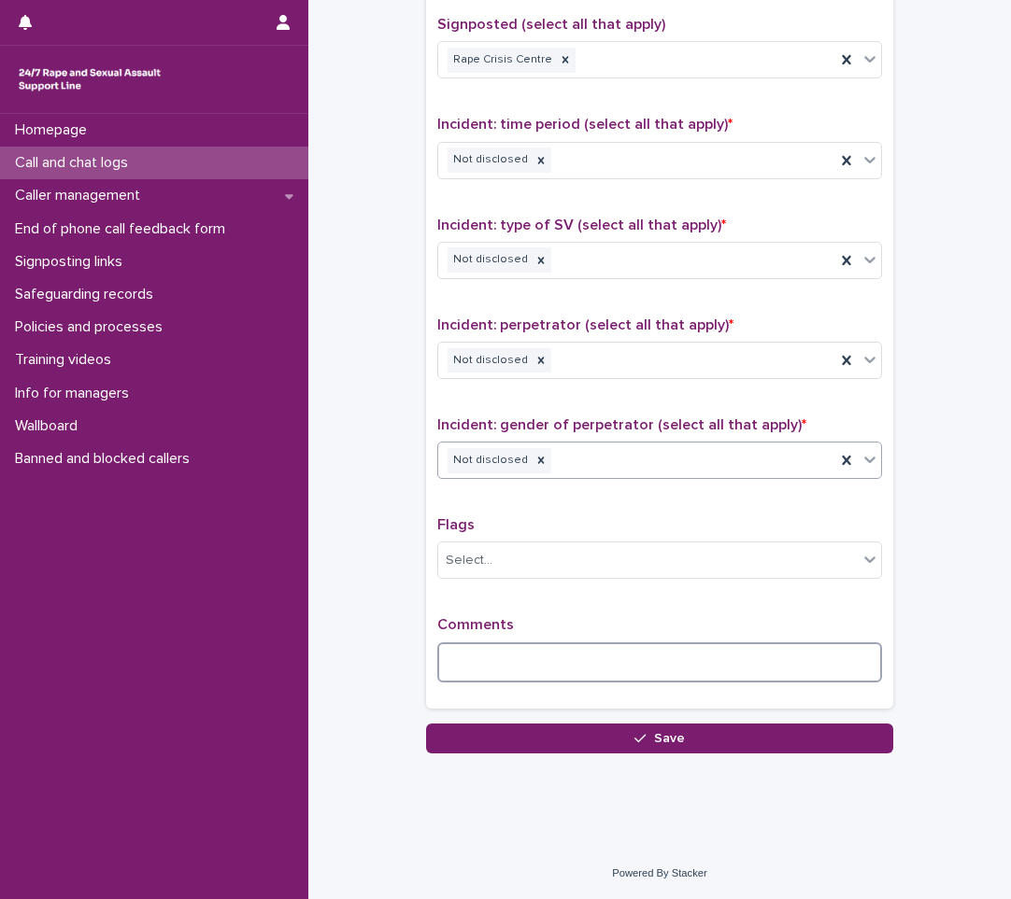
click at [512, 655] on textarea at bounding box center [659, 663] width 445 height 40
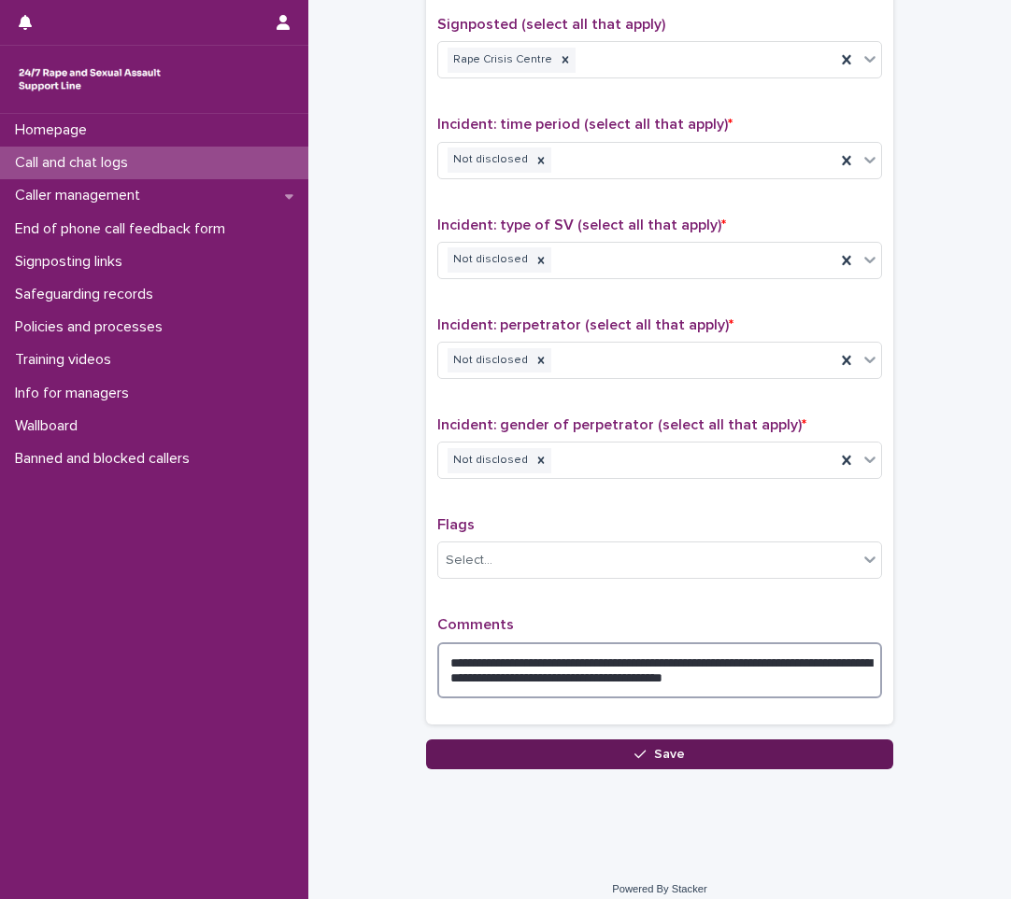
type textarea "**********"
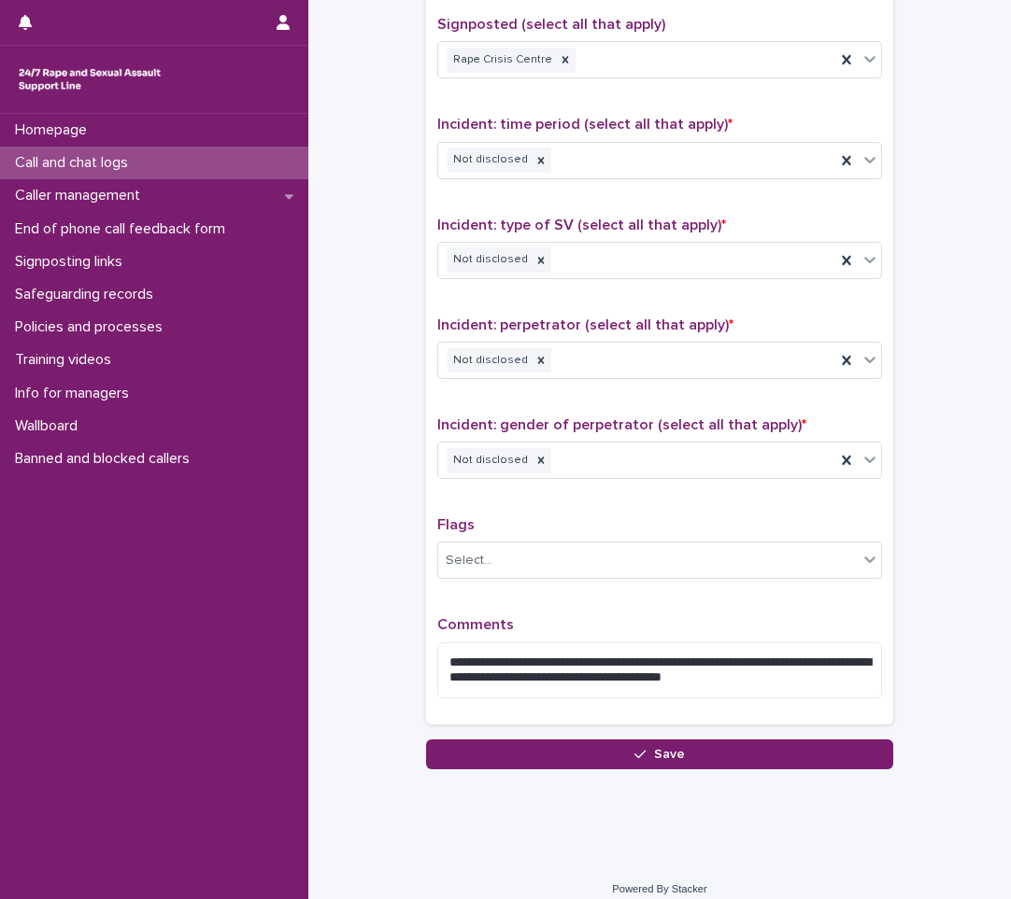
drag, startPoint x: 538, startPoint y: 751, endPoint x: 507, endPoint y: 751, distance: 30.8
click at [538, 751] on button "Save" at bounding box center [659, 755] width 467 height 30
